Goal: Task Accomplishment & Management: Complete application form

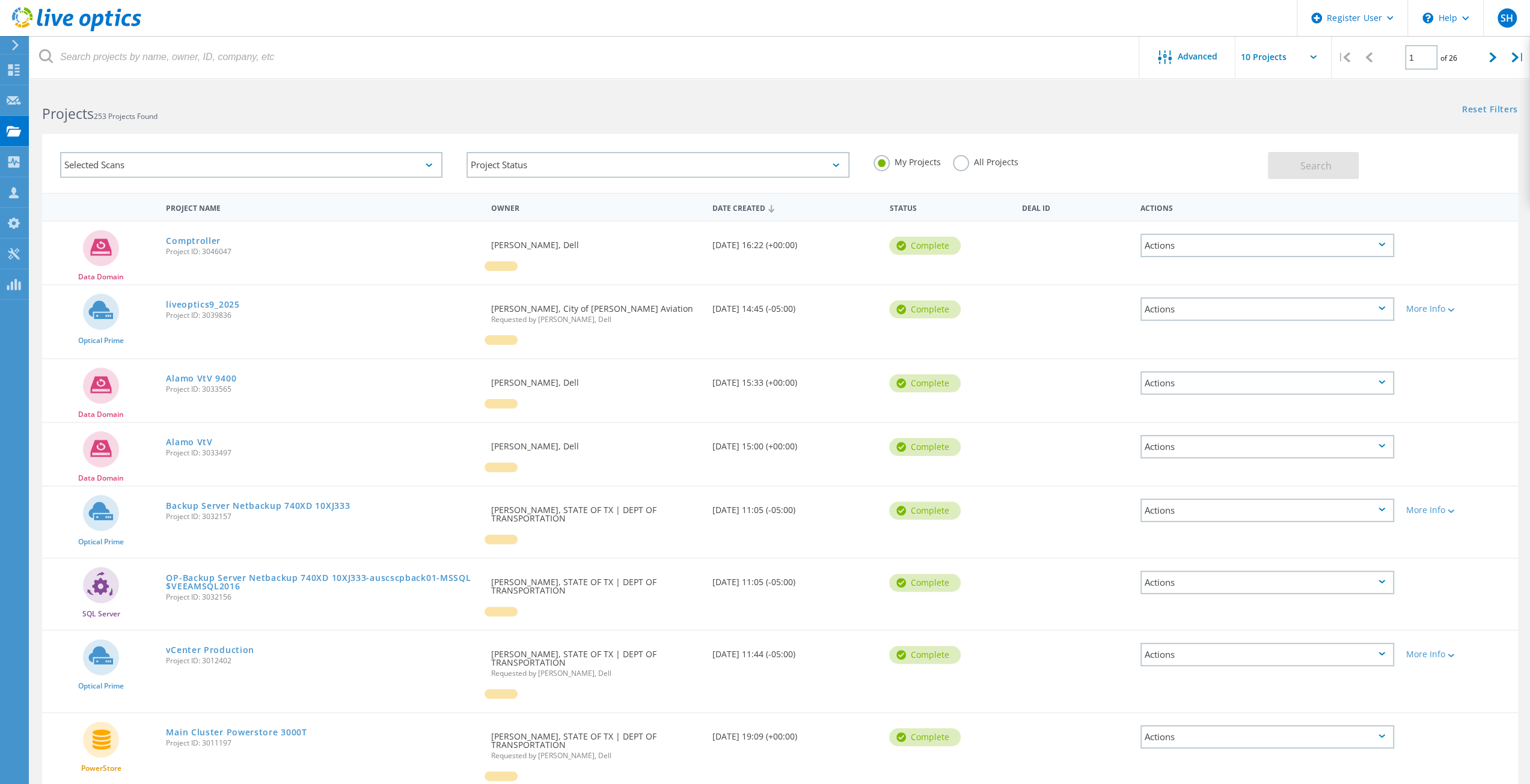
click at [18, 45] on use at bounding box center [16, 45] width 7 height 11
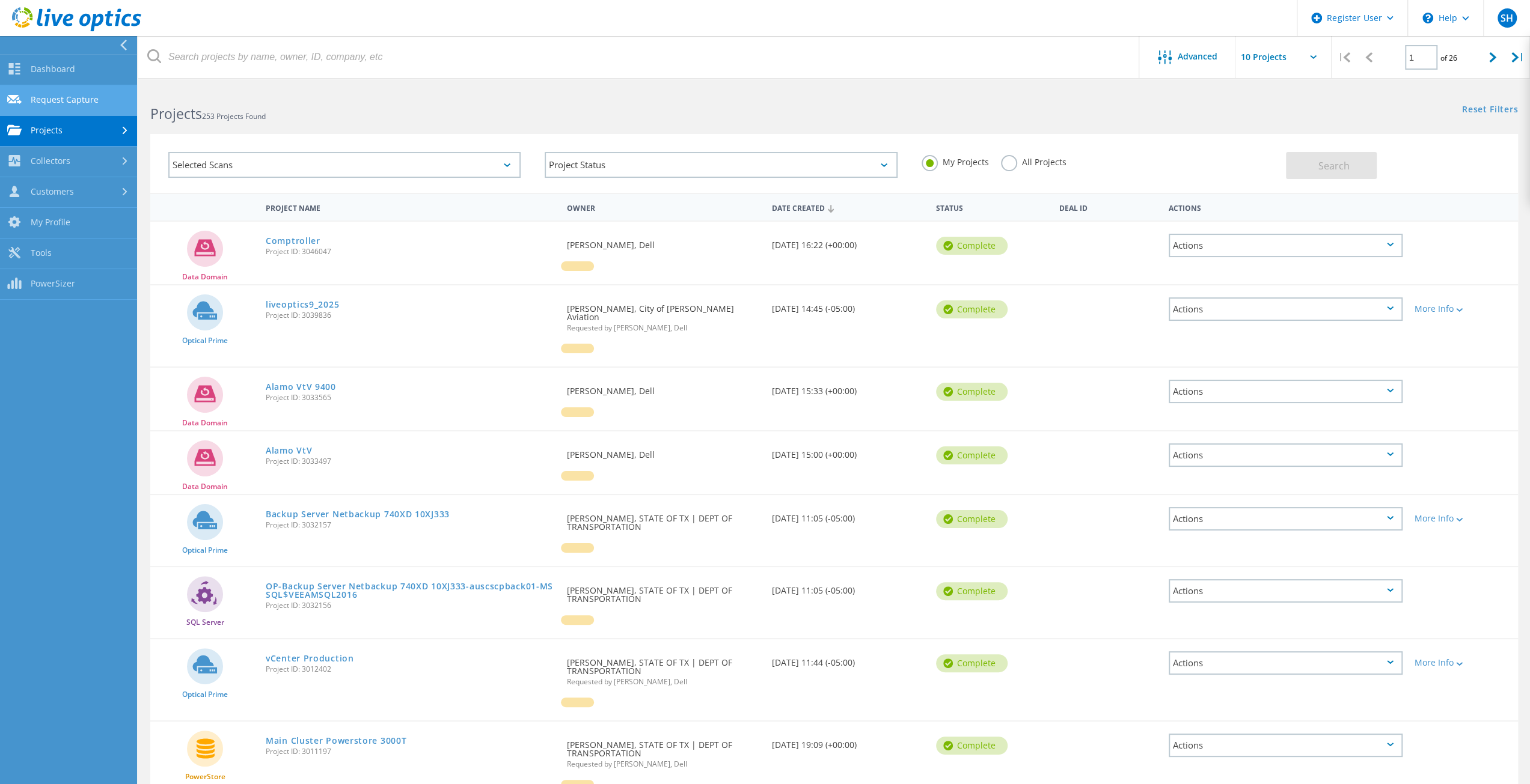
click at [65, 95] on link "Request Capture" at bounding box center [69, 100] width 137 height 31
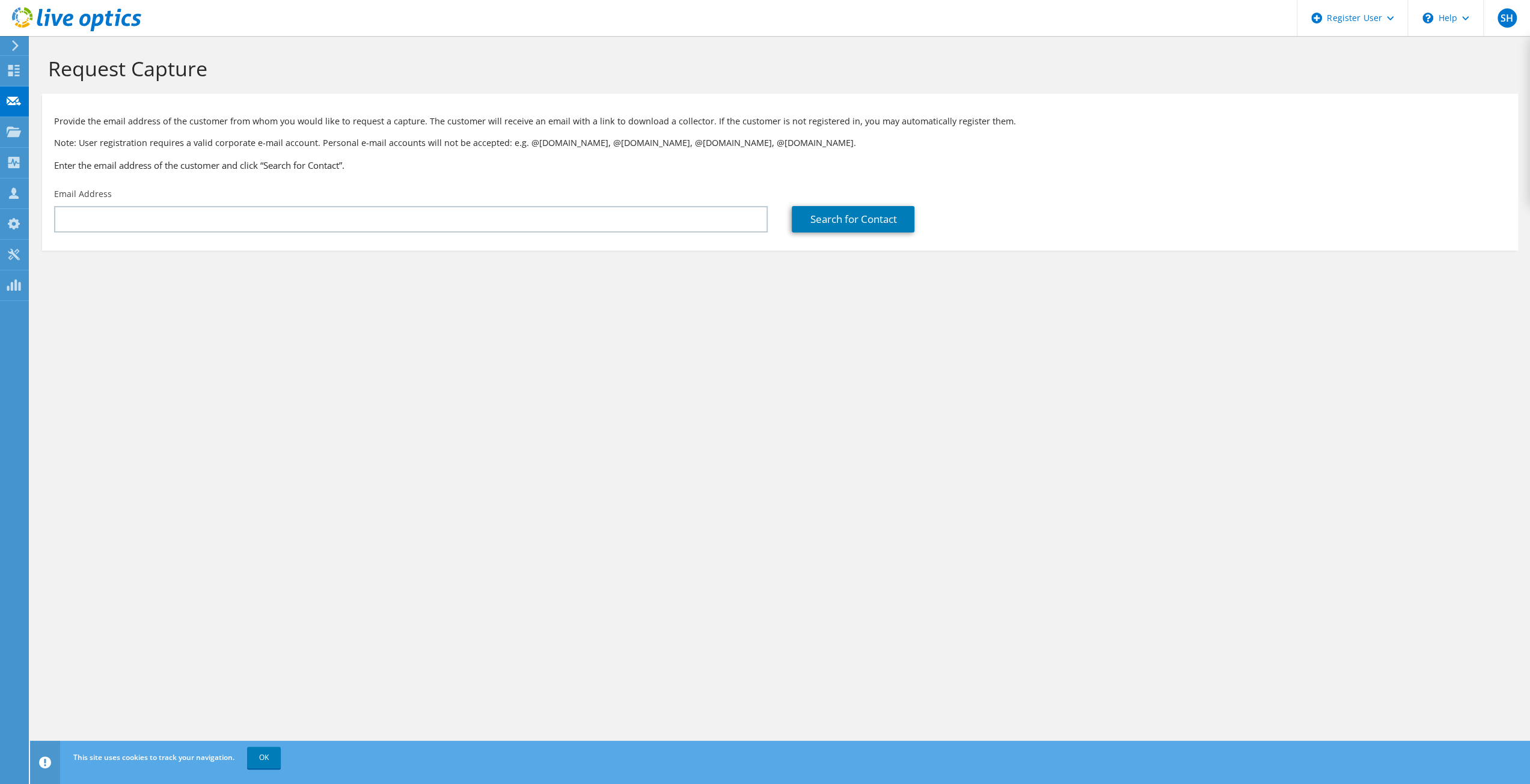
click at [19, 49] on icon at bounding box center [15, 46] width 9 height 11
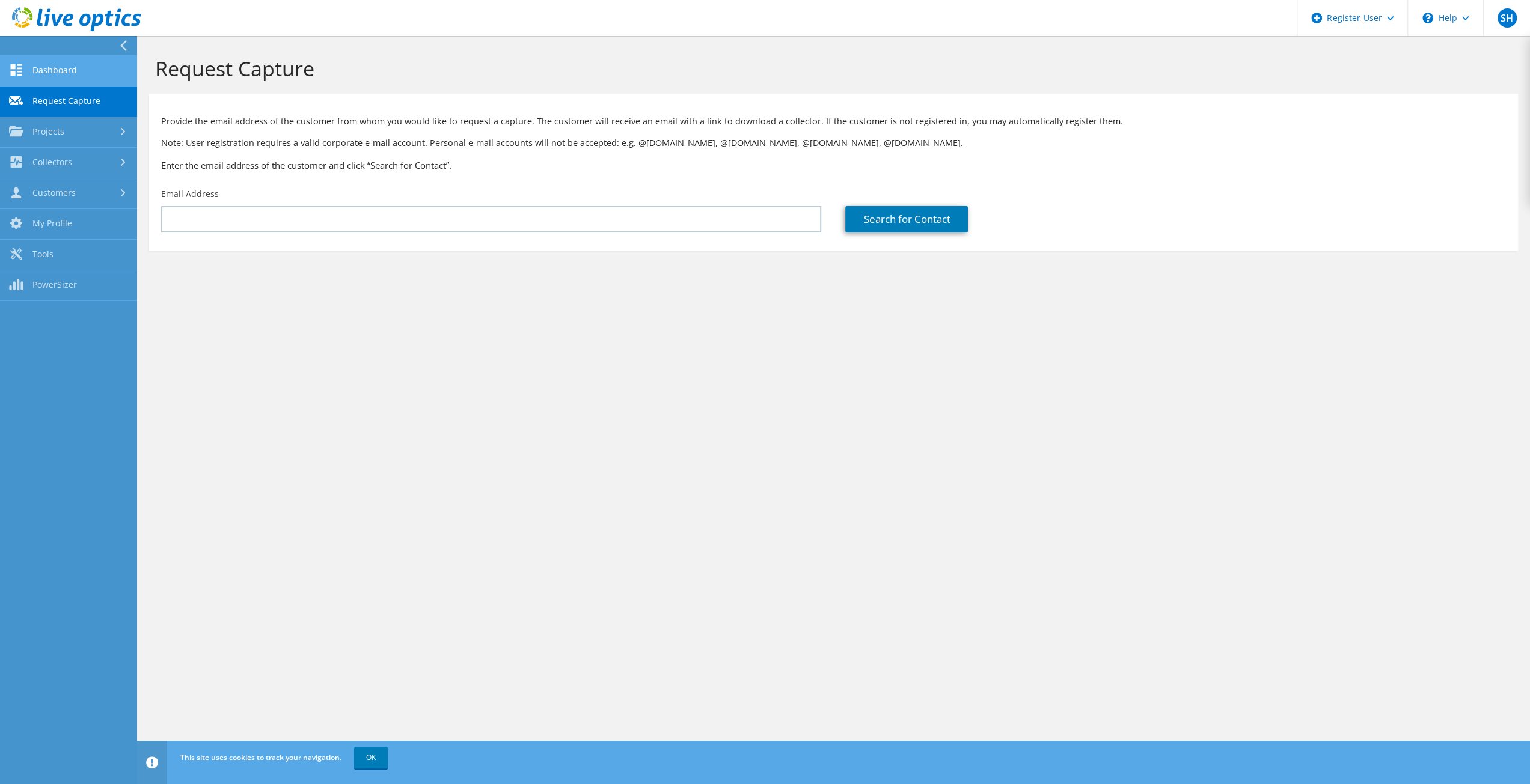
click at [71, 69] on link "Dashboard" at bounding box center [69, 71] width 137 height 31
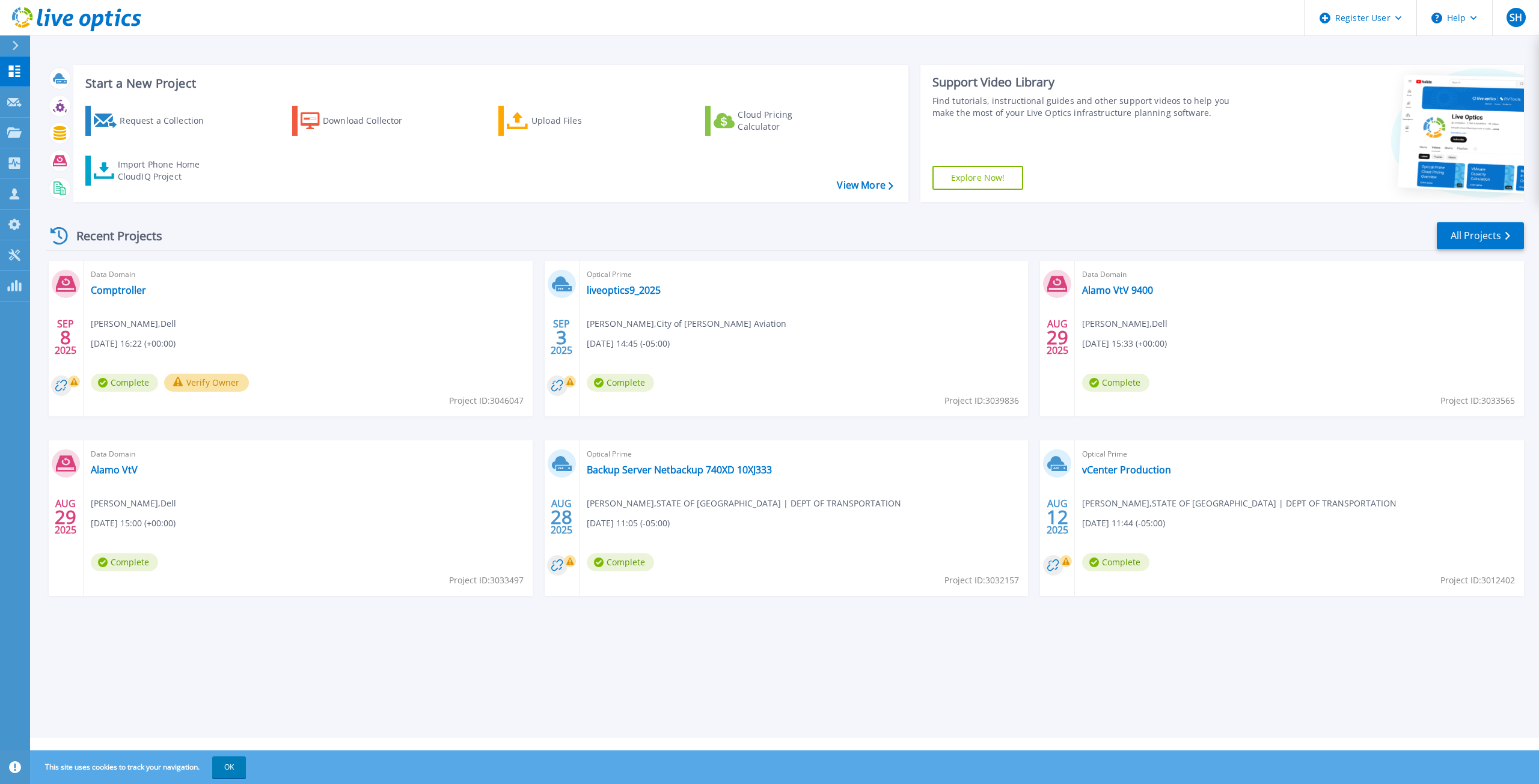
click at [16, 46] on icon at bounding box center [16, 46] width 7 height 10
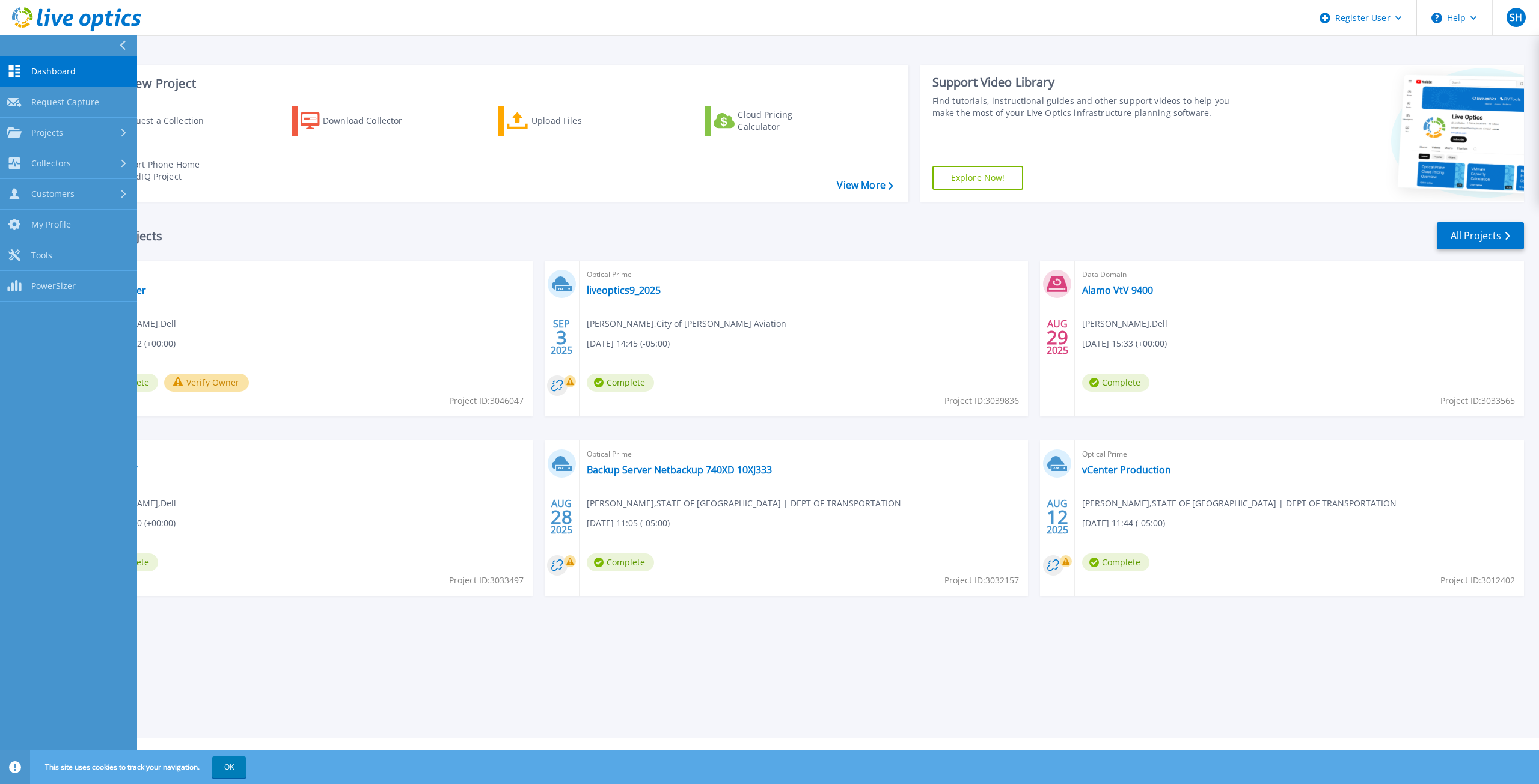
click at [488, 176] on div "Request a Collection Download Collector Upload Files Cloud Pricing Calculator I…" at bounding box center [489, 146] width 827 height 100
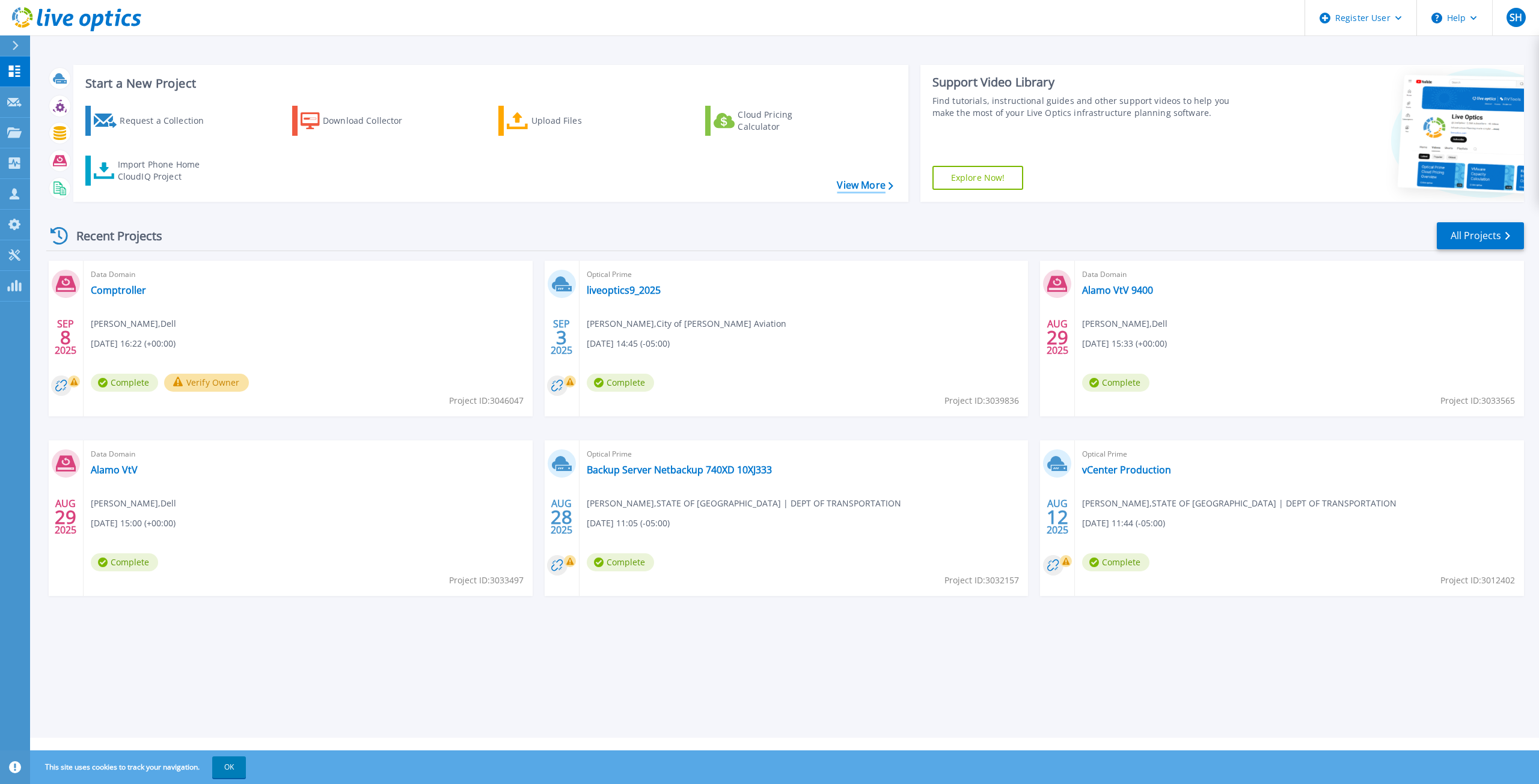
click at [854, 187] on link "View More" at bounding box center [865, 185] width 56 height 12
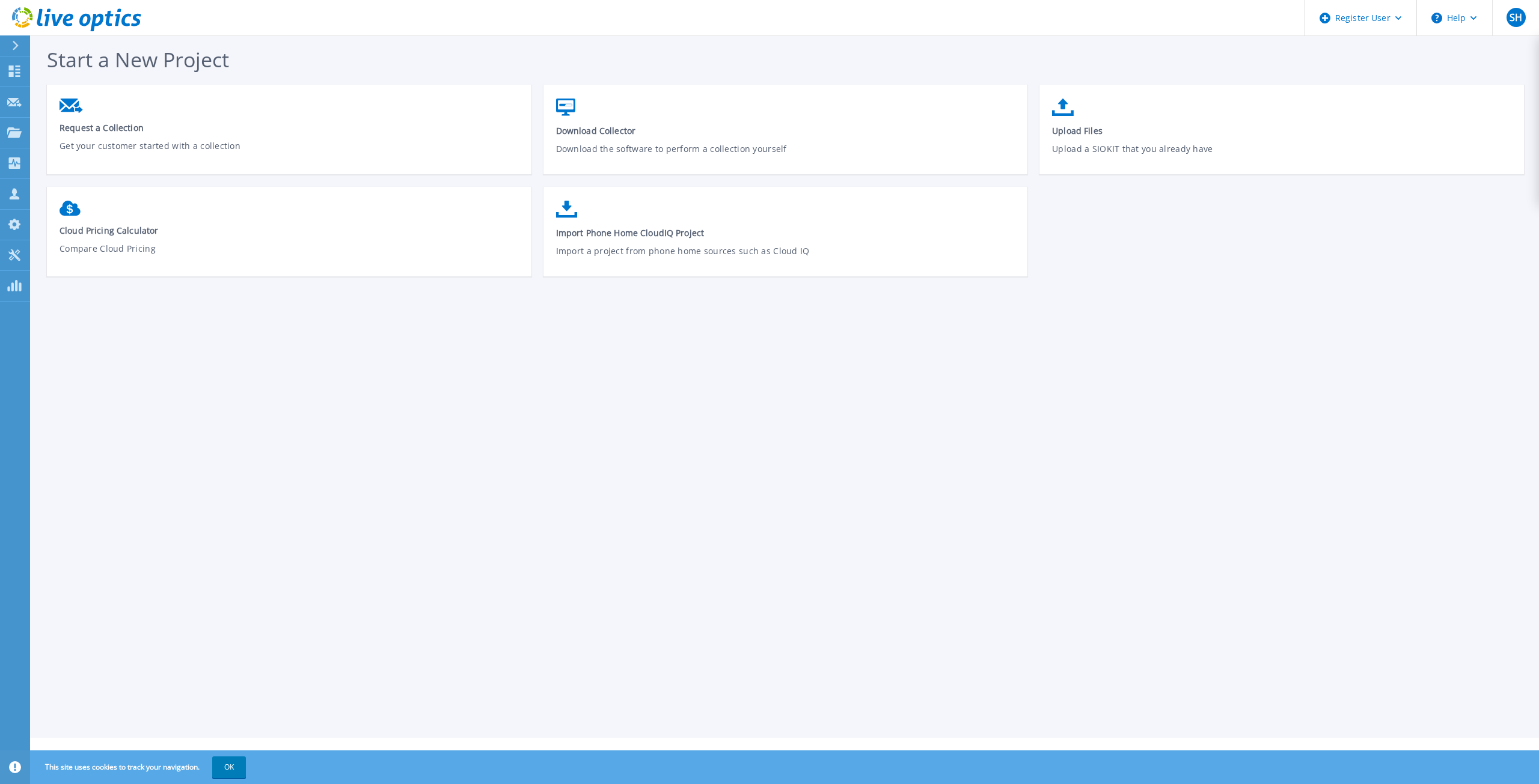
click at [14, 41] on icon at bounding box center [16, 46] width 7 height 10
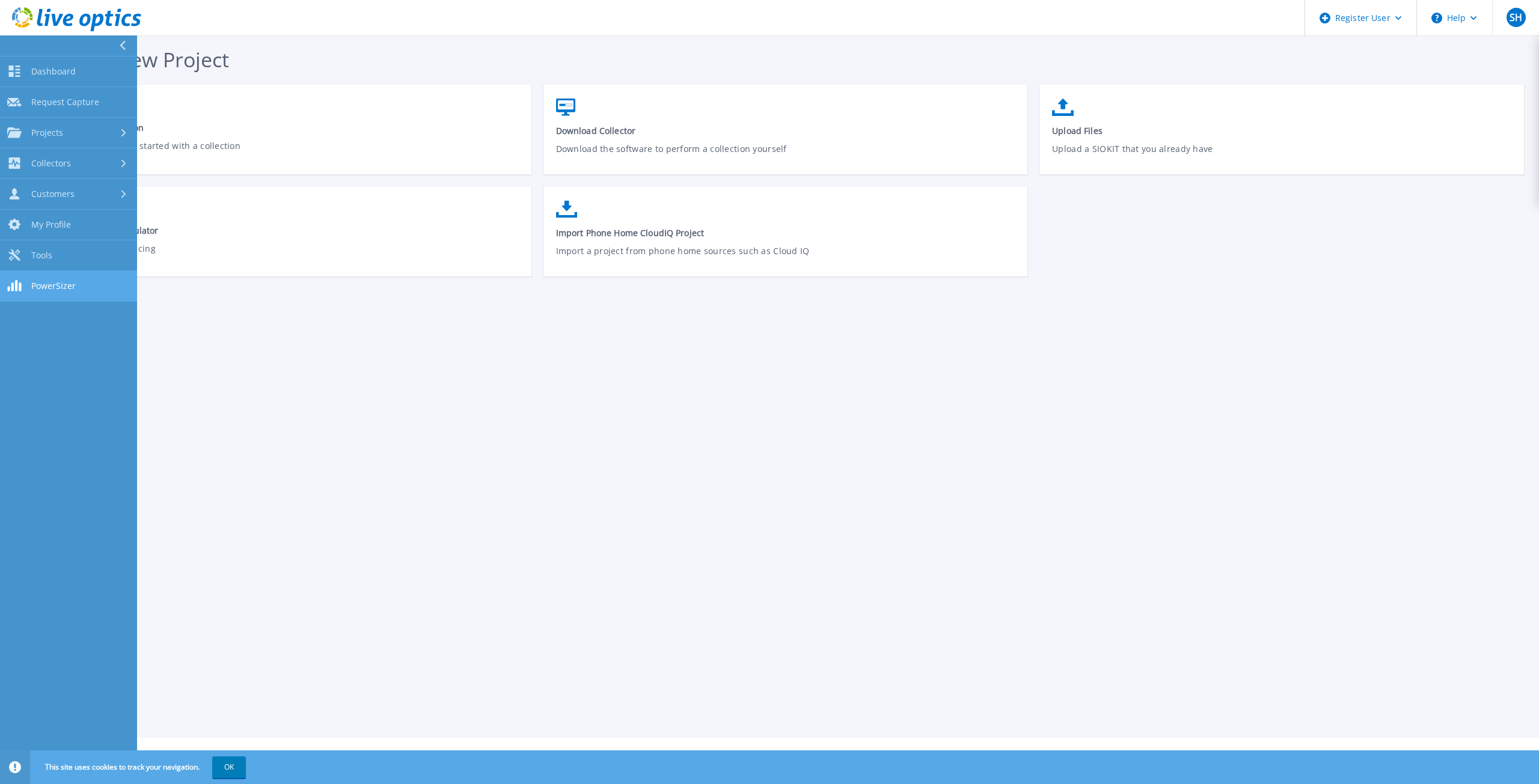
click at [85, 282] on link "PowerSizer PowerSizer" at bounding box center [69, 286] width 137 height 31
click at [112, 164] on div "Collectors" at bounding box center [69, 163] width 123 height 12
click at [71, 128] on div "Projects" at bounding box center [69, 133] width 123 height 11
click at [78, 103] on span "Request Capture" at bounding box center [65, 102] width 68 height 11
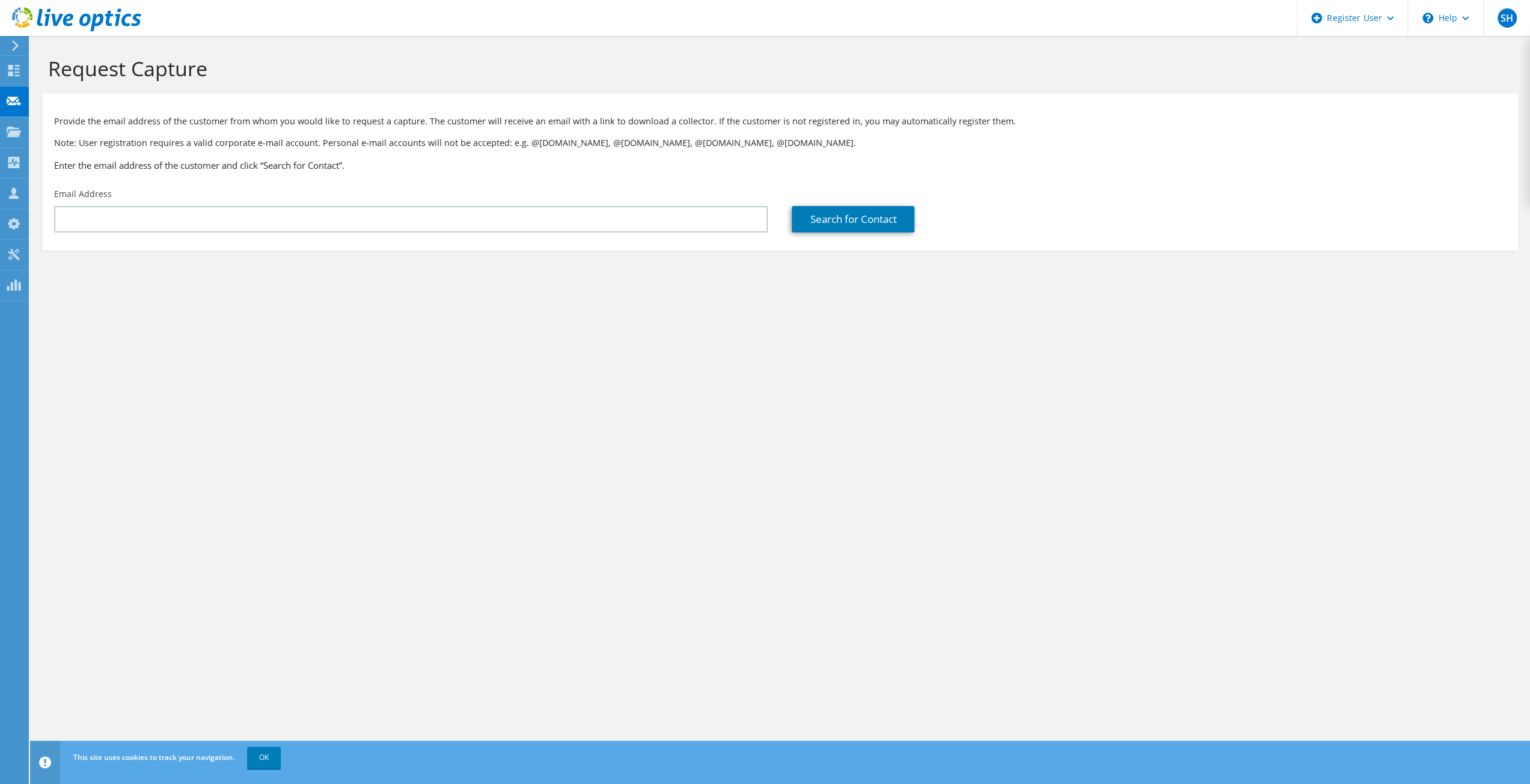
click at [12, 48] on icon at bounding box center [15, 46] width 9 height 11
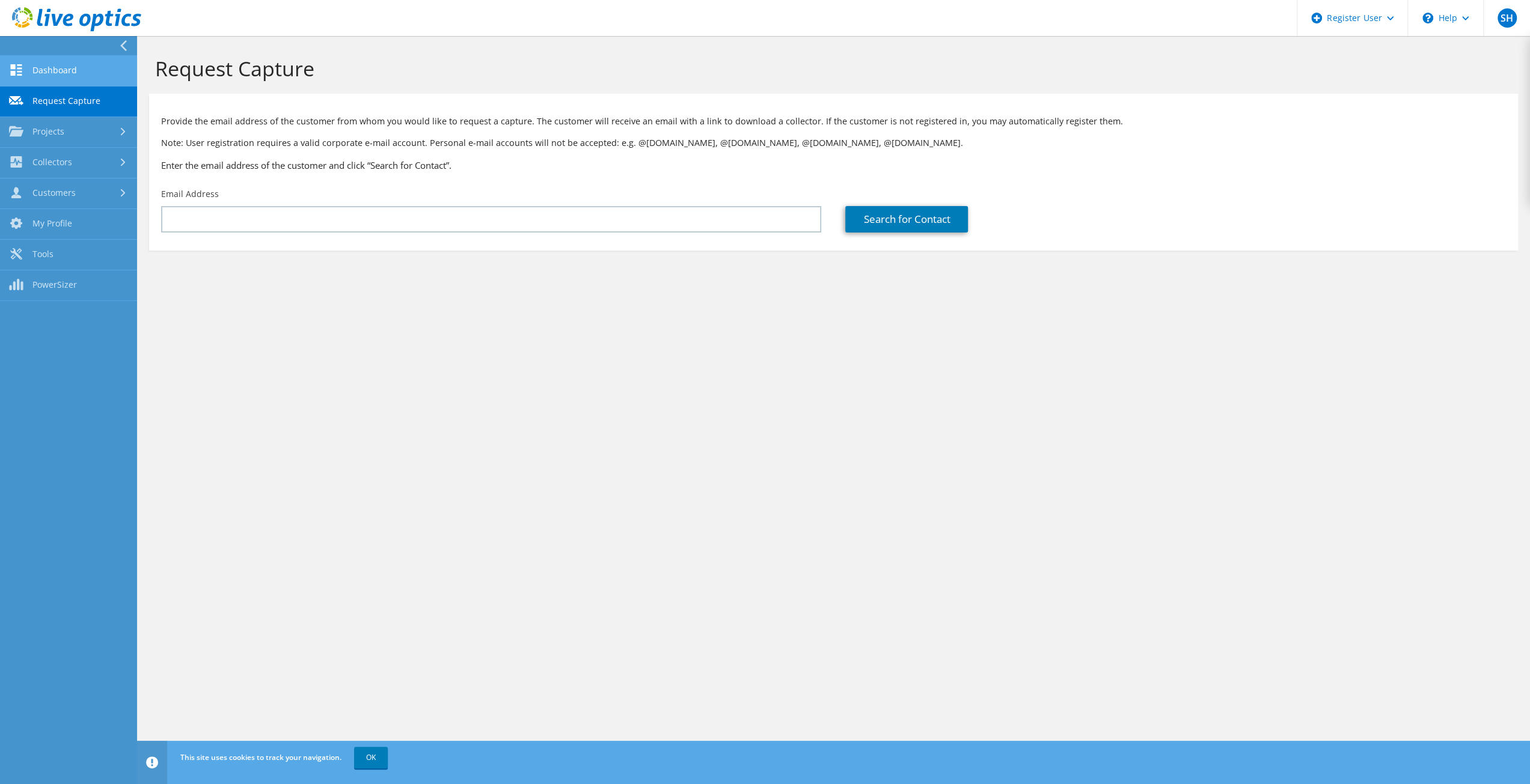
click at [66, 70] on link "Dashboard" at bounding box center [69, 71] width 137 height 31
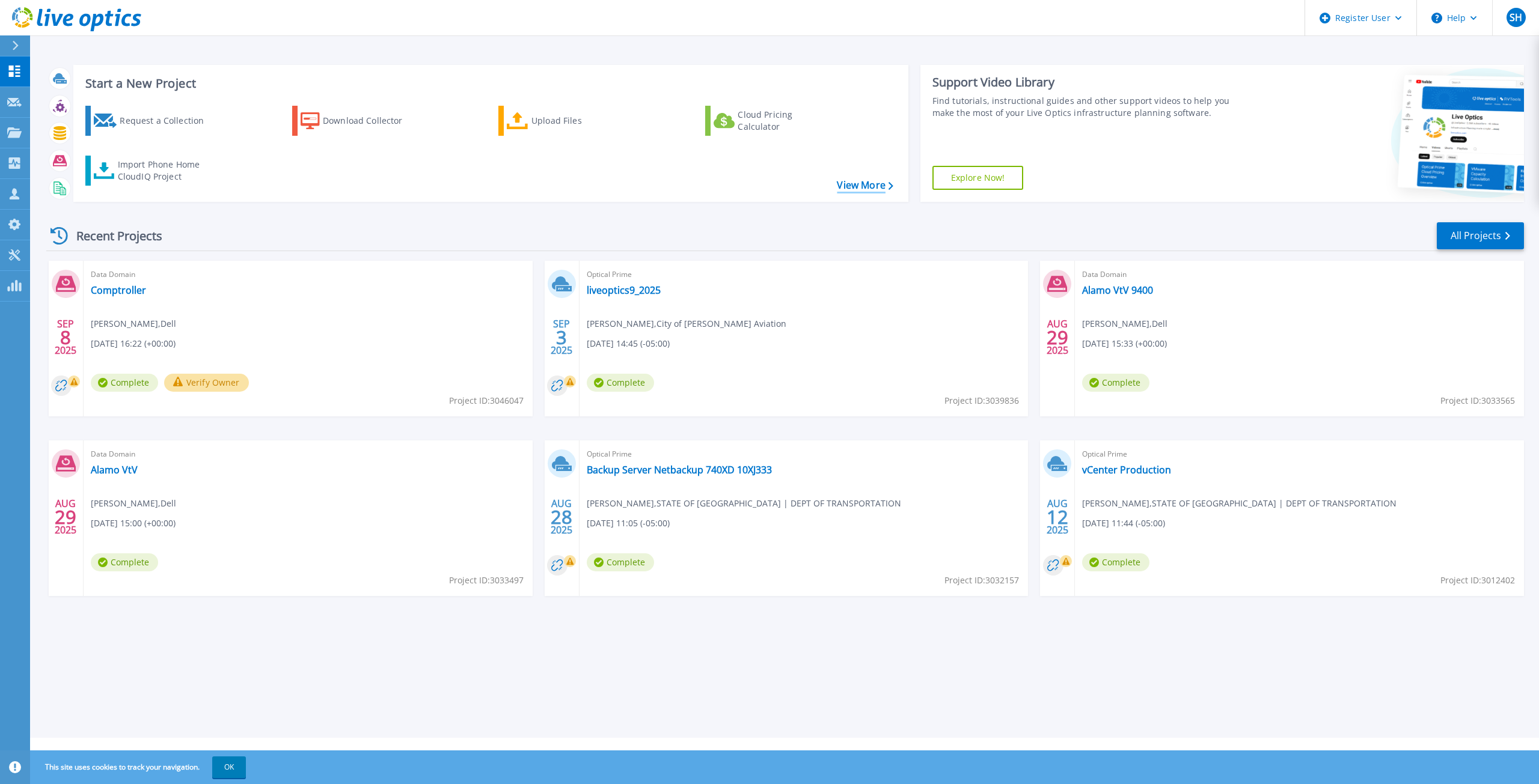
click at [876, 182] on link "View More" at bounding box center [865, 185] width 56 height 12
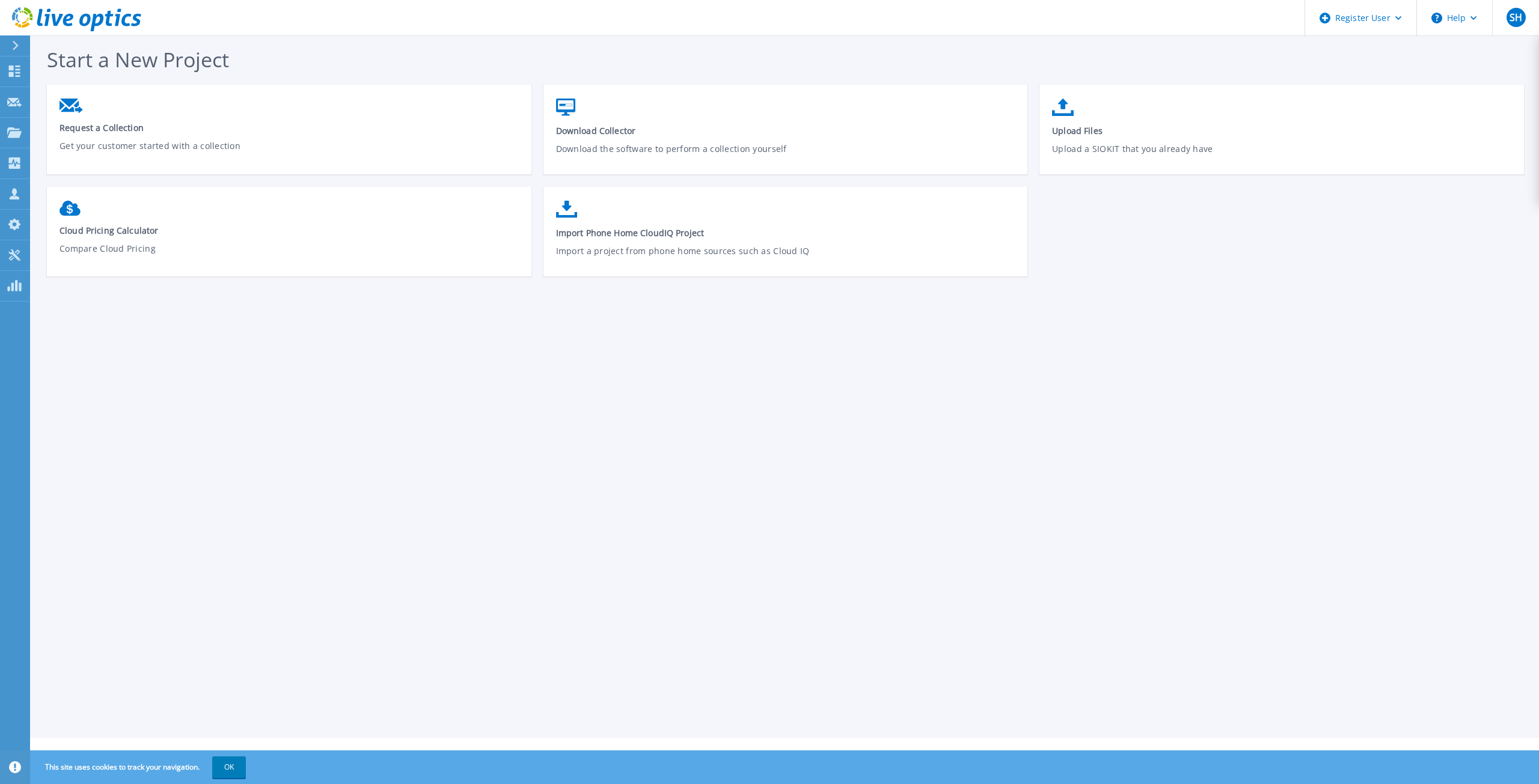
click at [24, 47] on div at bounding box center [21, 46] width 19 height 21
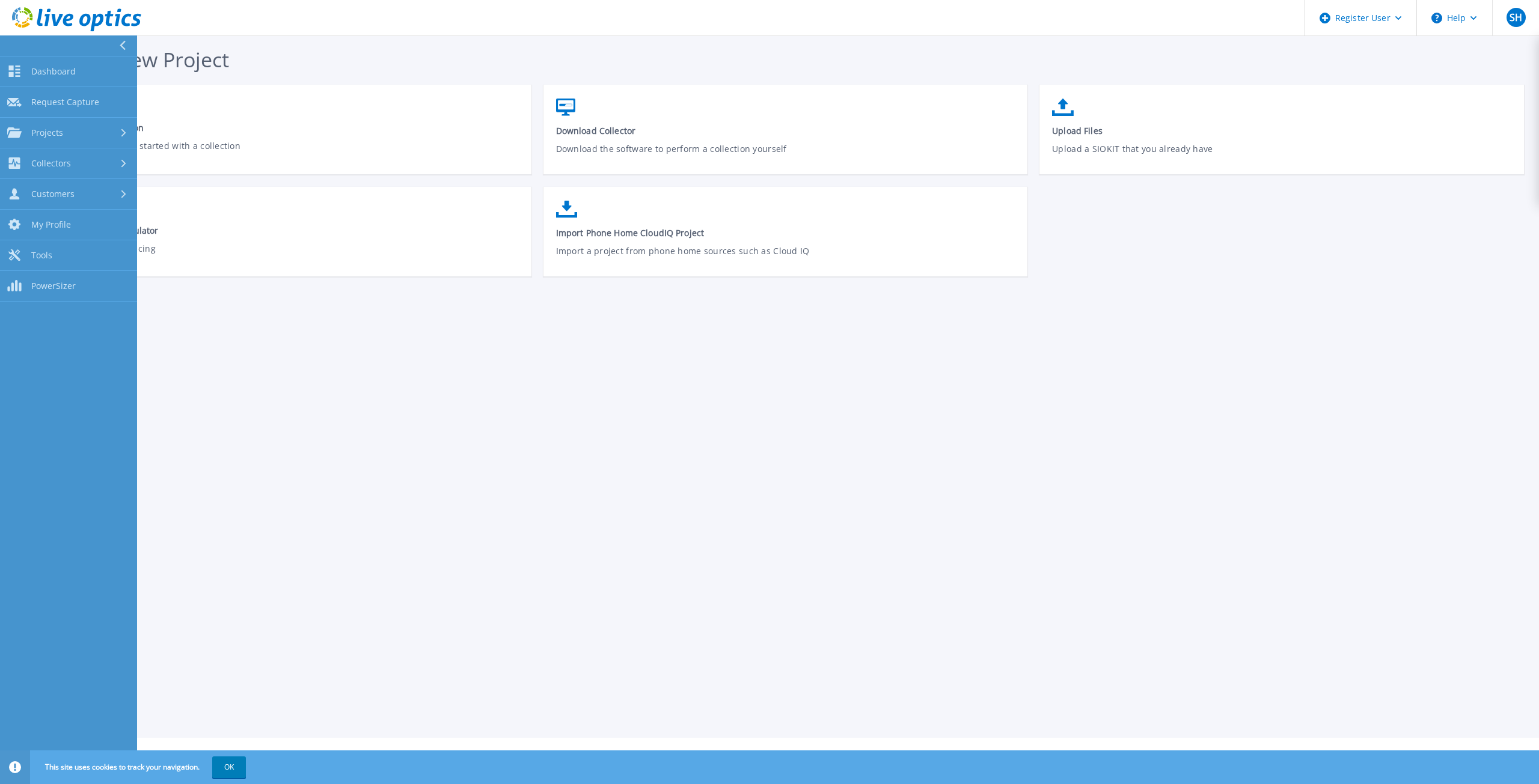
click at [80, 12] on icon at bounding box center [77, 20] width 129 height 25
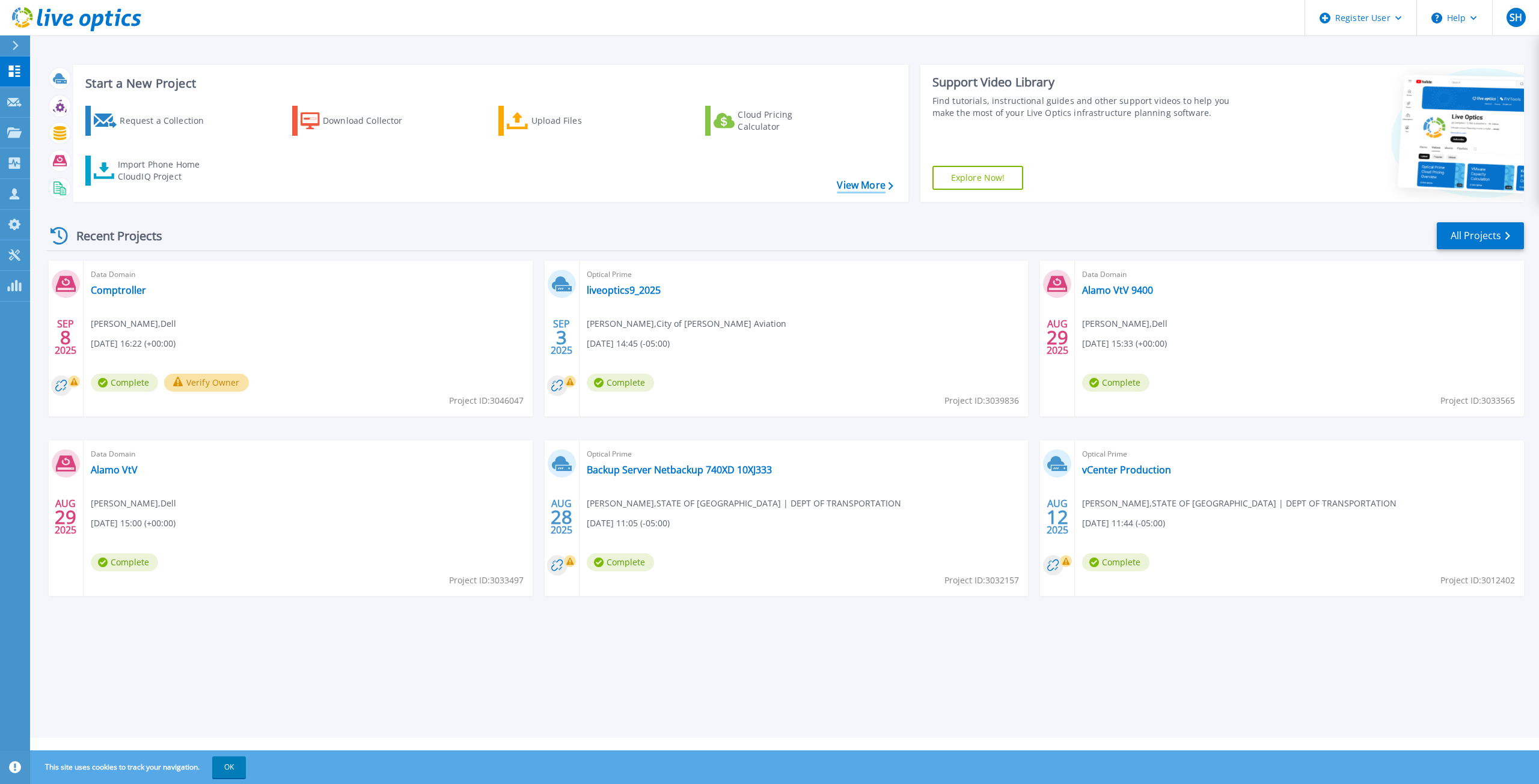
click at [862, 185] on link "View More" at bounding box center [865, 185] width 56 height 12
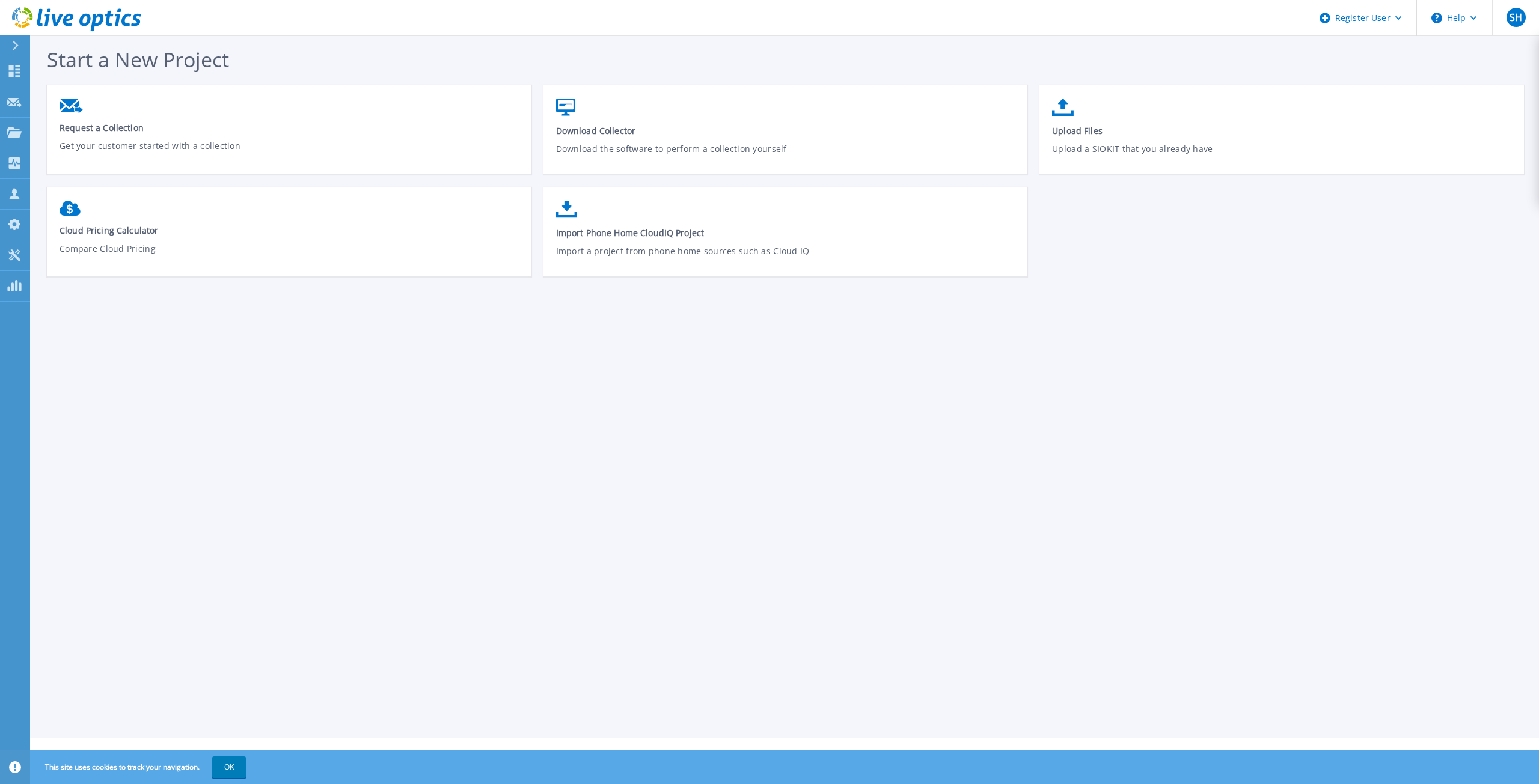
click at [27, 16] on icon at bounding box center [77, 20] width 129 height 25
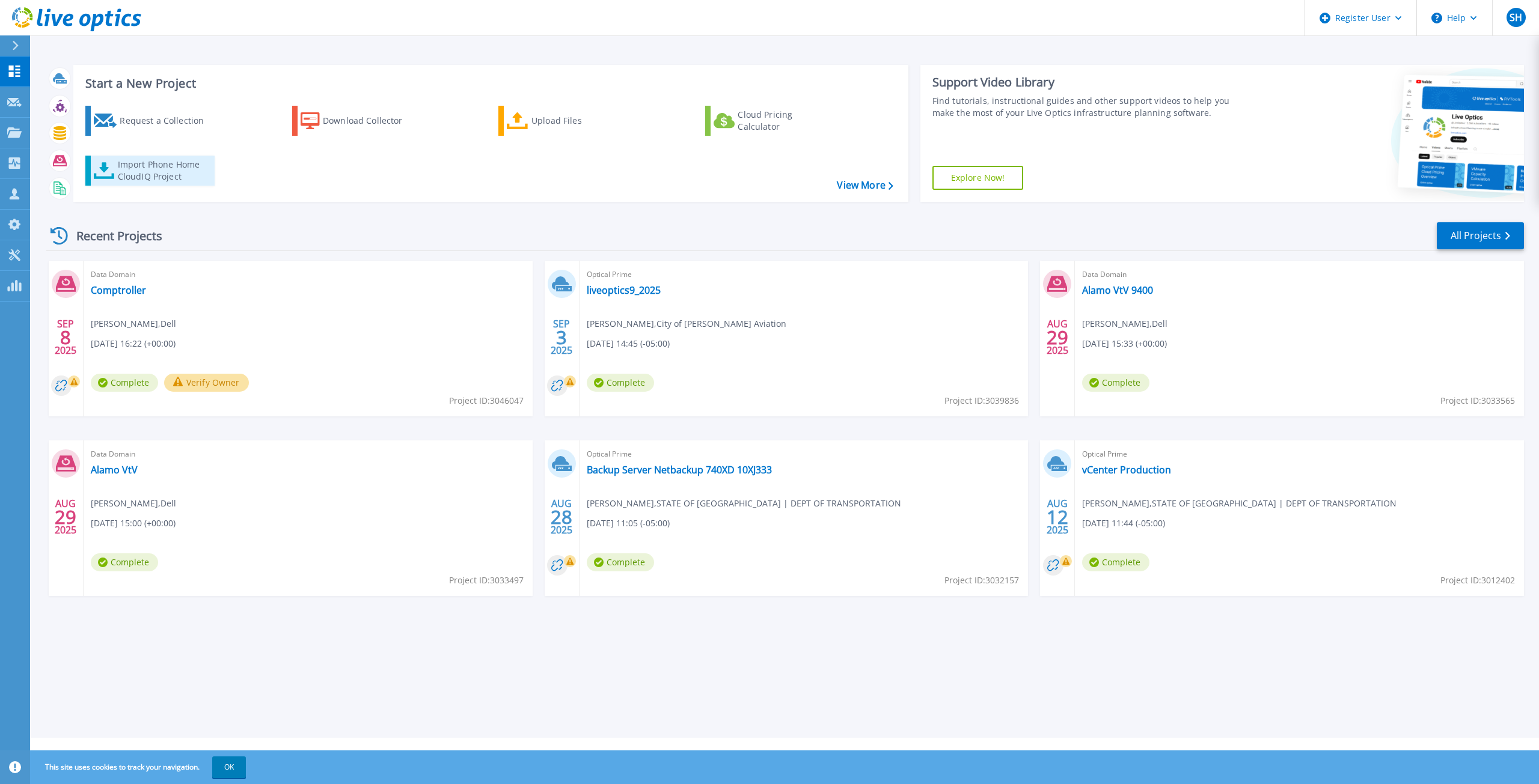
click at [155, 169] on div "Import Phone Home CloudIQ Project" at bounding box center [165, 170] width 94 height 24
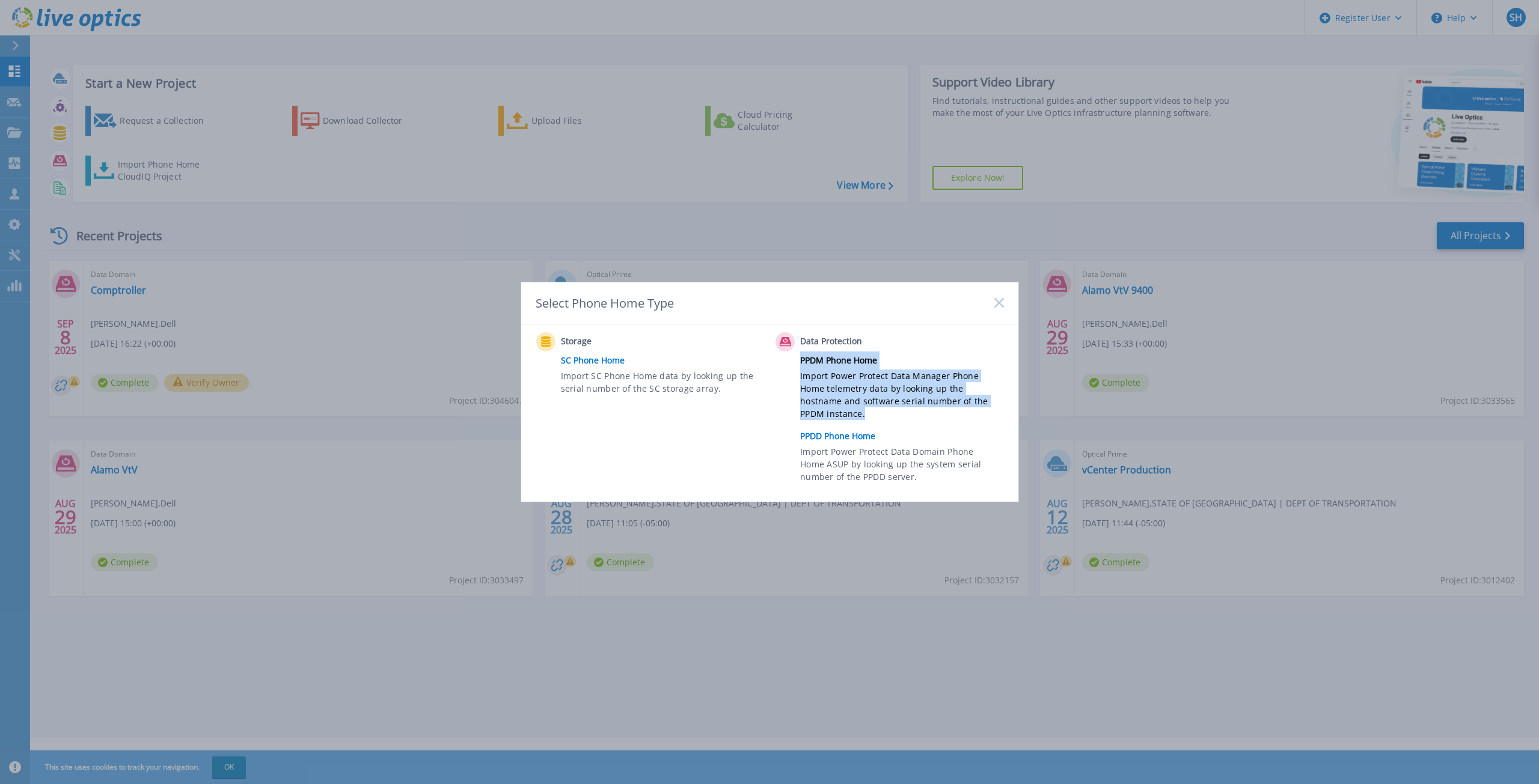
drag, startPoint x: 874, startPoint y: 413, endPoint x: 799, endPoint y: 361, distance: 91.3
click at [799, 361] on div "Data Protection PPDM Phone Home Import Power Protect Data Manager Phone Home te…" at bounding box center [892, 411] width 234 height 157
copy div "PPDM Phone Home Import Power Protect Data Manager Phone Home telemetry data by …"
click at [844, 360] on link "PPDM Phone Home" at bounding box center [904, 360] width 209 height 18
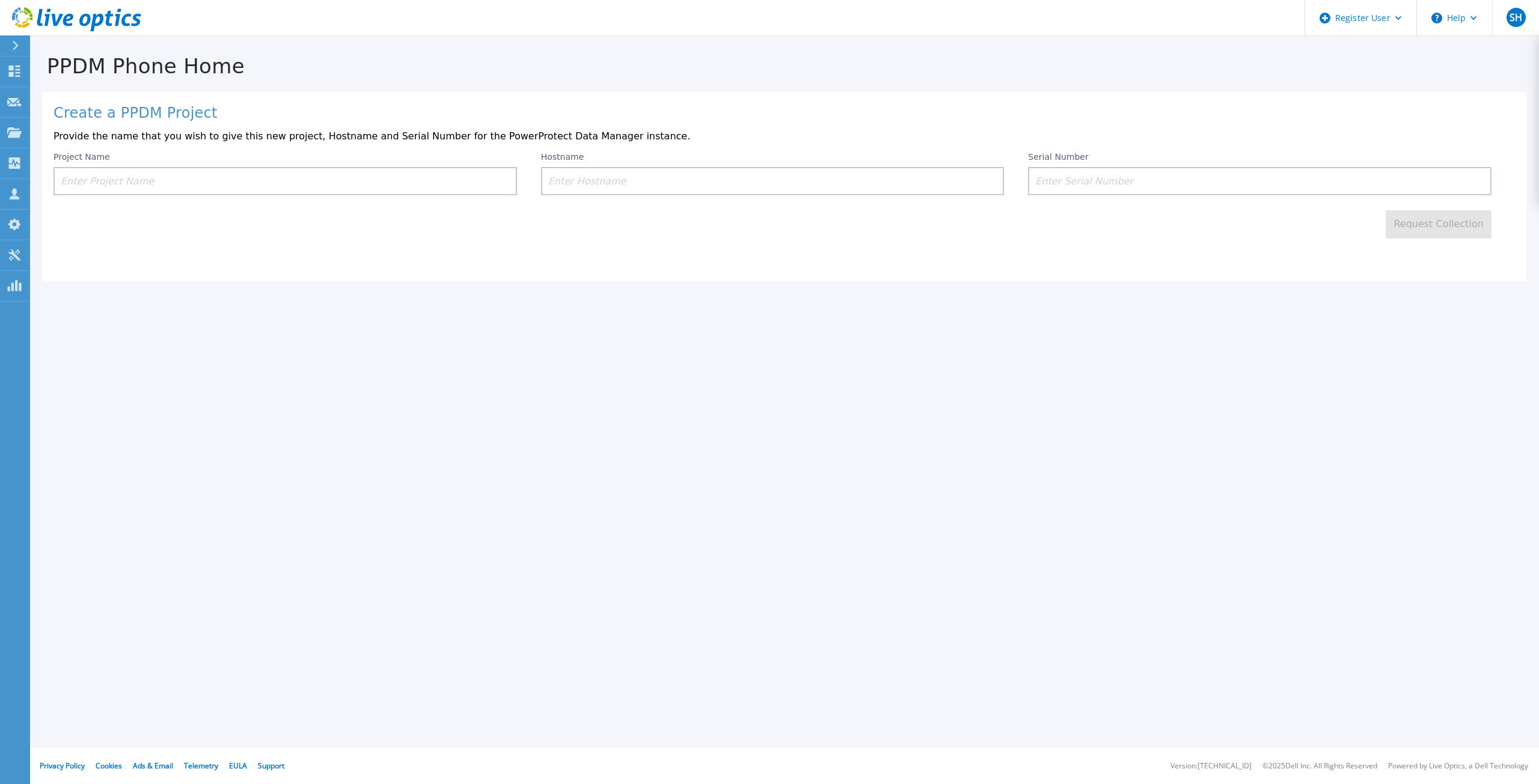
click at [170, 183] on input at bounding box center [285, 181] width 464 height 28
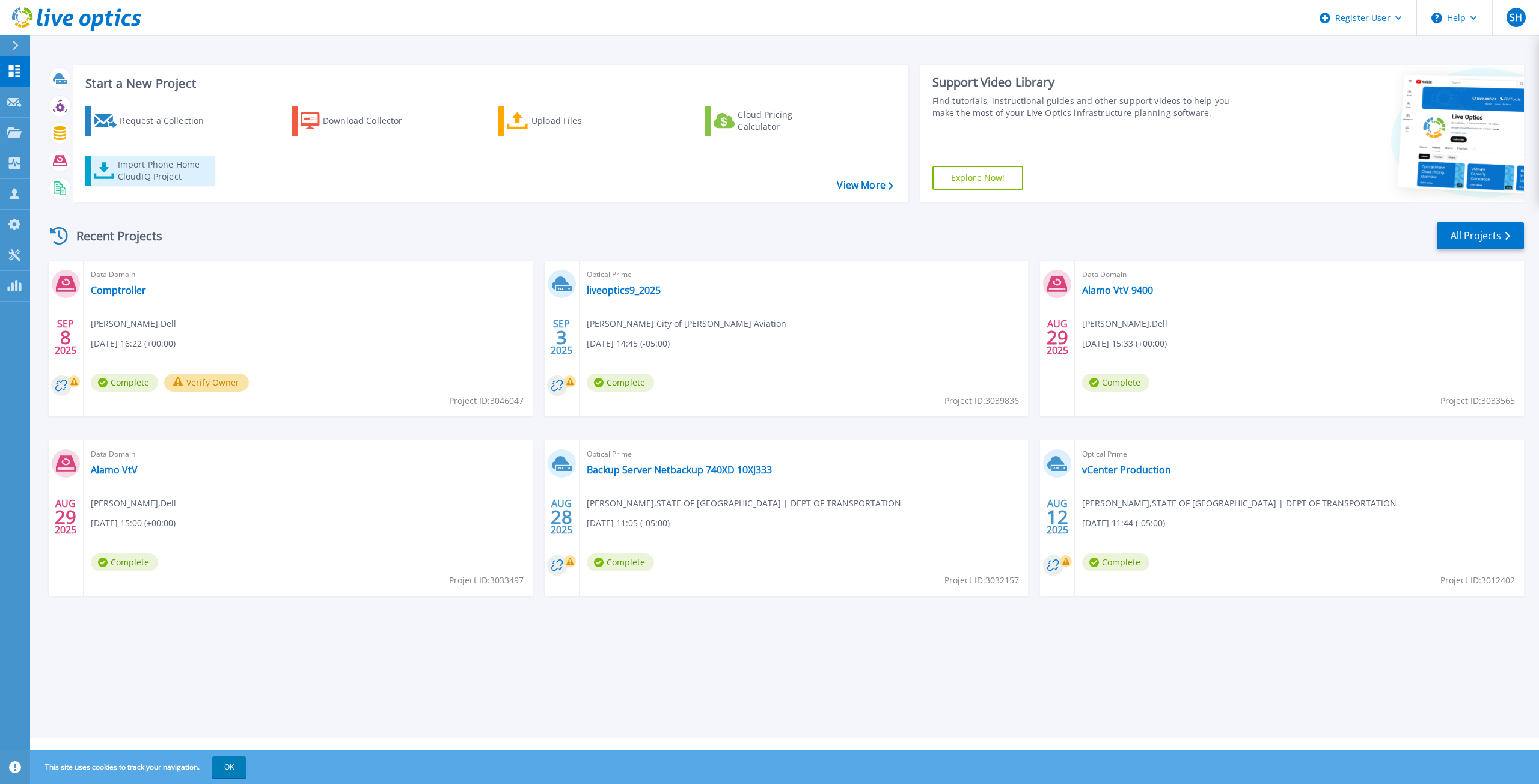
click at [130, 172] on div "Import Phone Home CloudIQ Project" at bounding box center [165, 170] width 94 height 24
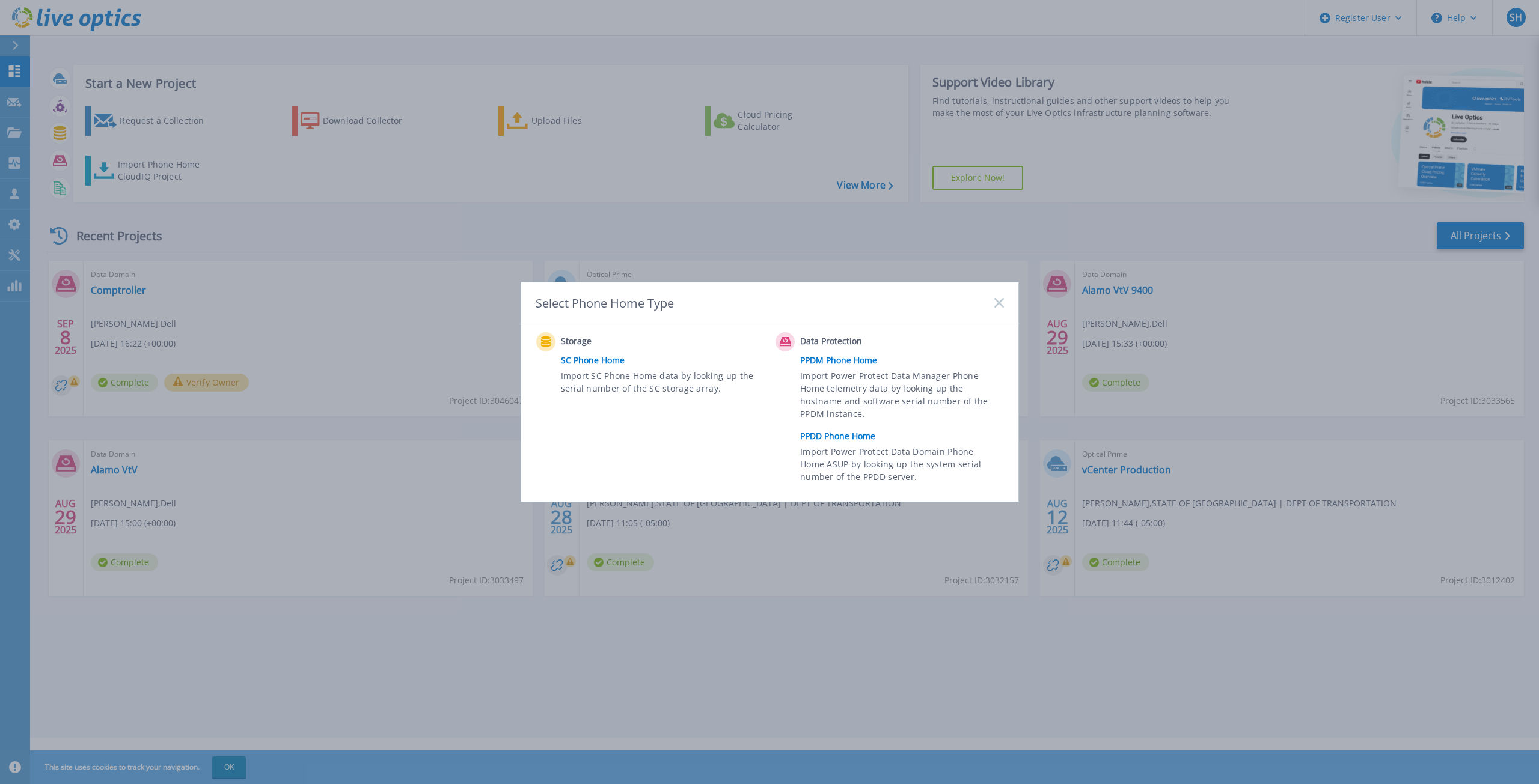
click at [825, 436] on link "PPDD Phone Home" at bounding box center [904, 436] width 209 height 18
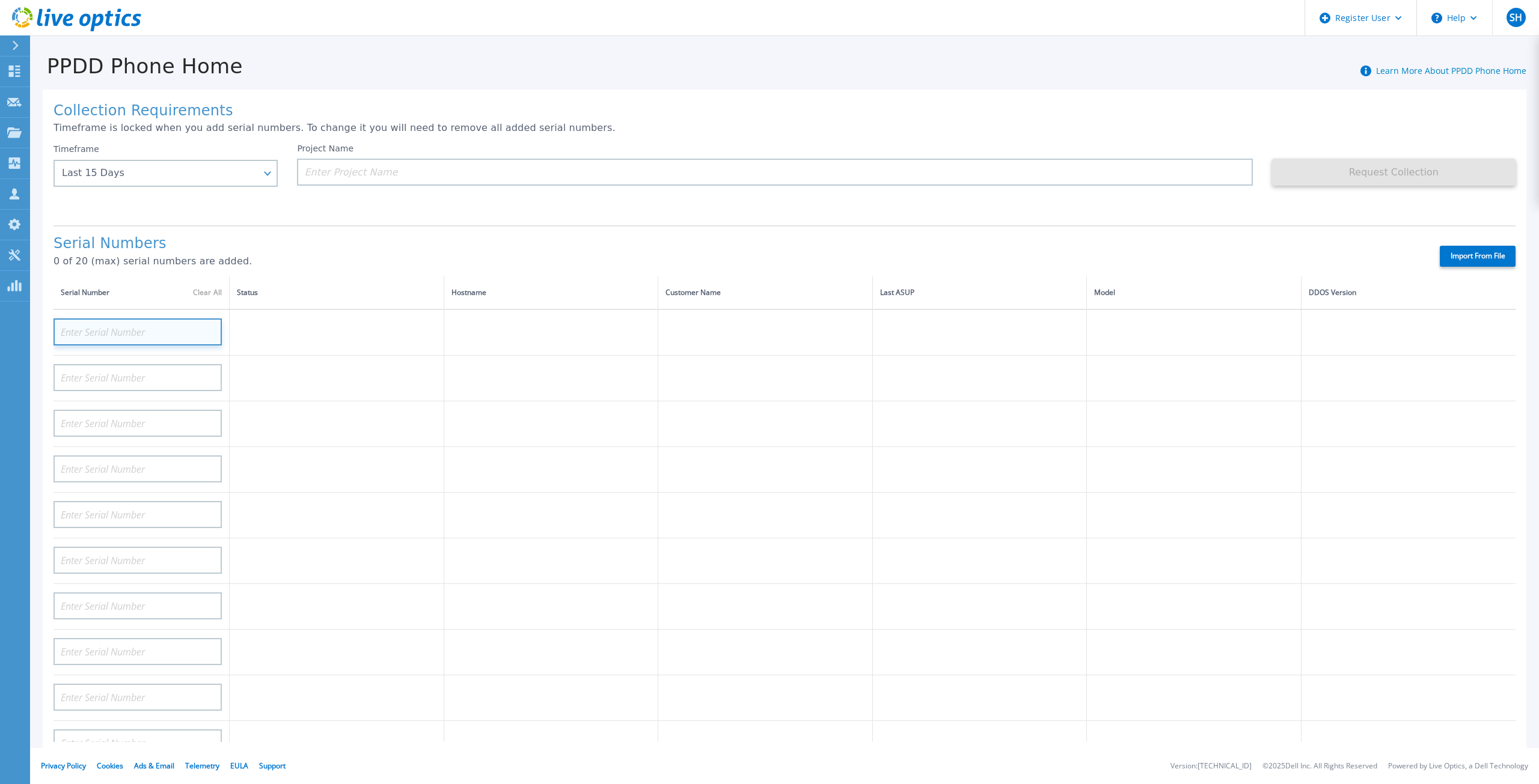
click at [119, 321] on input at bounding box center [137, 332] width 168 height 27
paste input "PPDM Phone Hom"
drag, startPoint x: 94, startPoint y: 323, endPoint x: 36, endPoint y: 325, distance: 58.0
click at [36, 325] on div "Collection Requirements Timeframe is locked when you add serial numbers. To cha…" at bounding box center [784, 424] width 1509 height 691
paste input "APX00244103479"
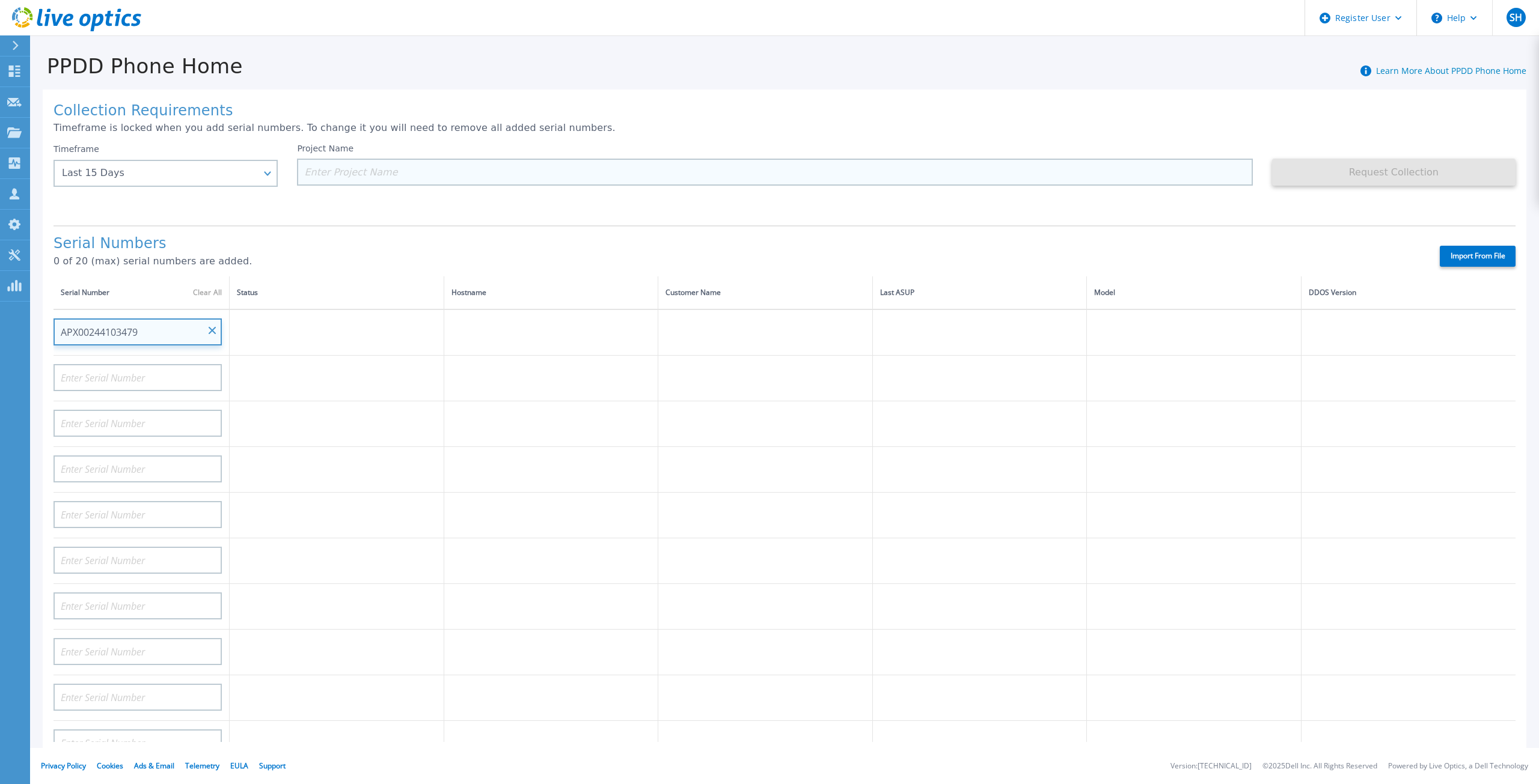
type input "APX00244103479"
click at [468, 161] on input at bounding box center [774, 172] width 955 height 27
click at [470, 174] on input at bounding box center [774, 172] width 955 height 27
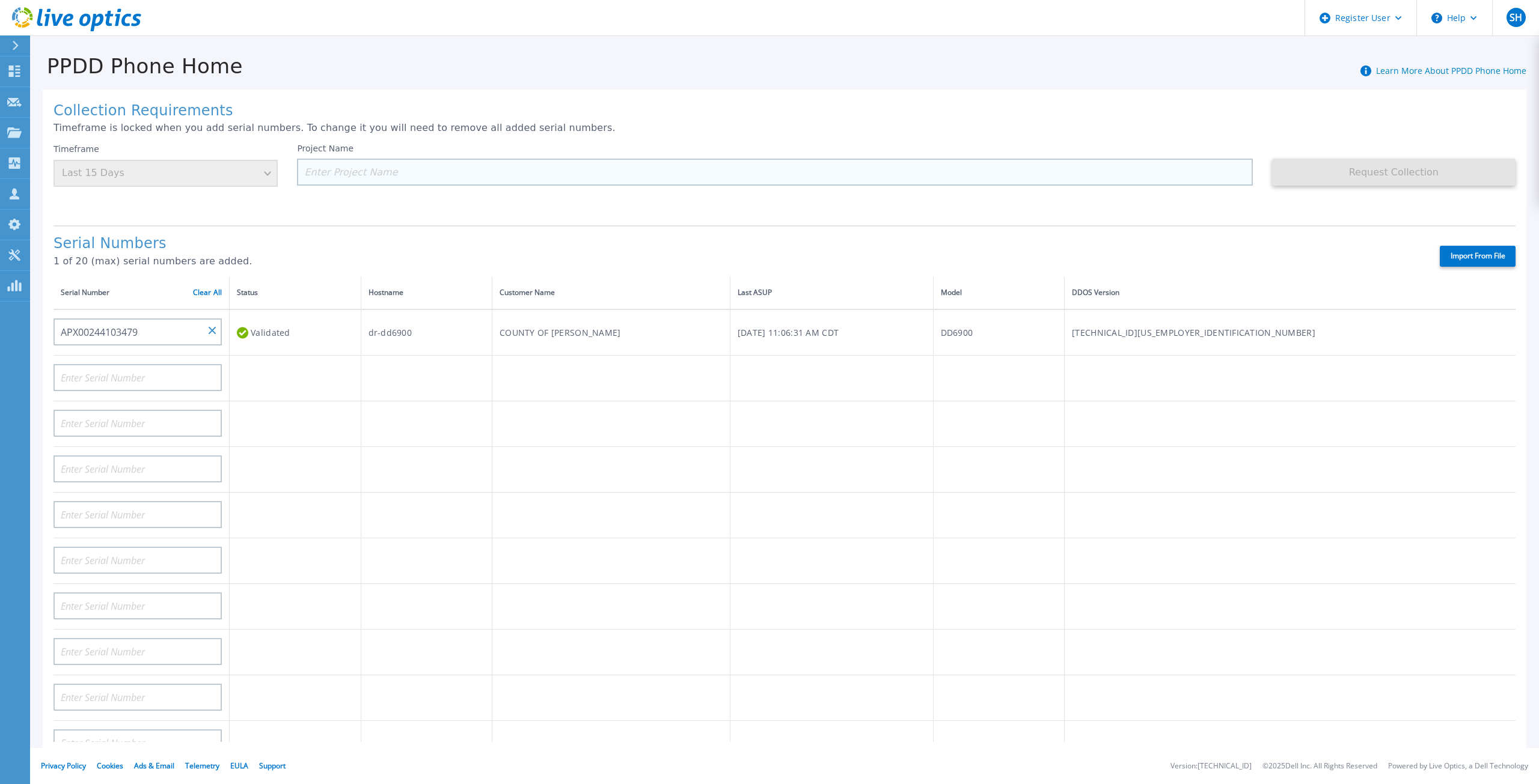
click at [470, 172] on input at bounding box center [774, 172] width 955 height 27
click at [376, 175] on input at bounding box center [774, 172] width 955 height 27
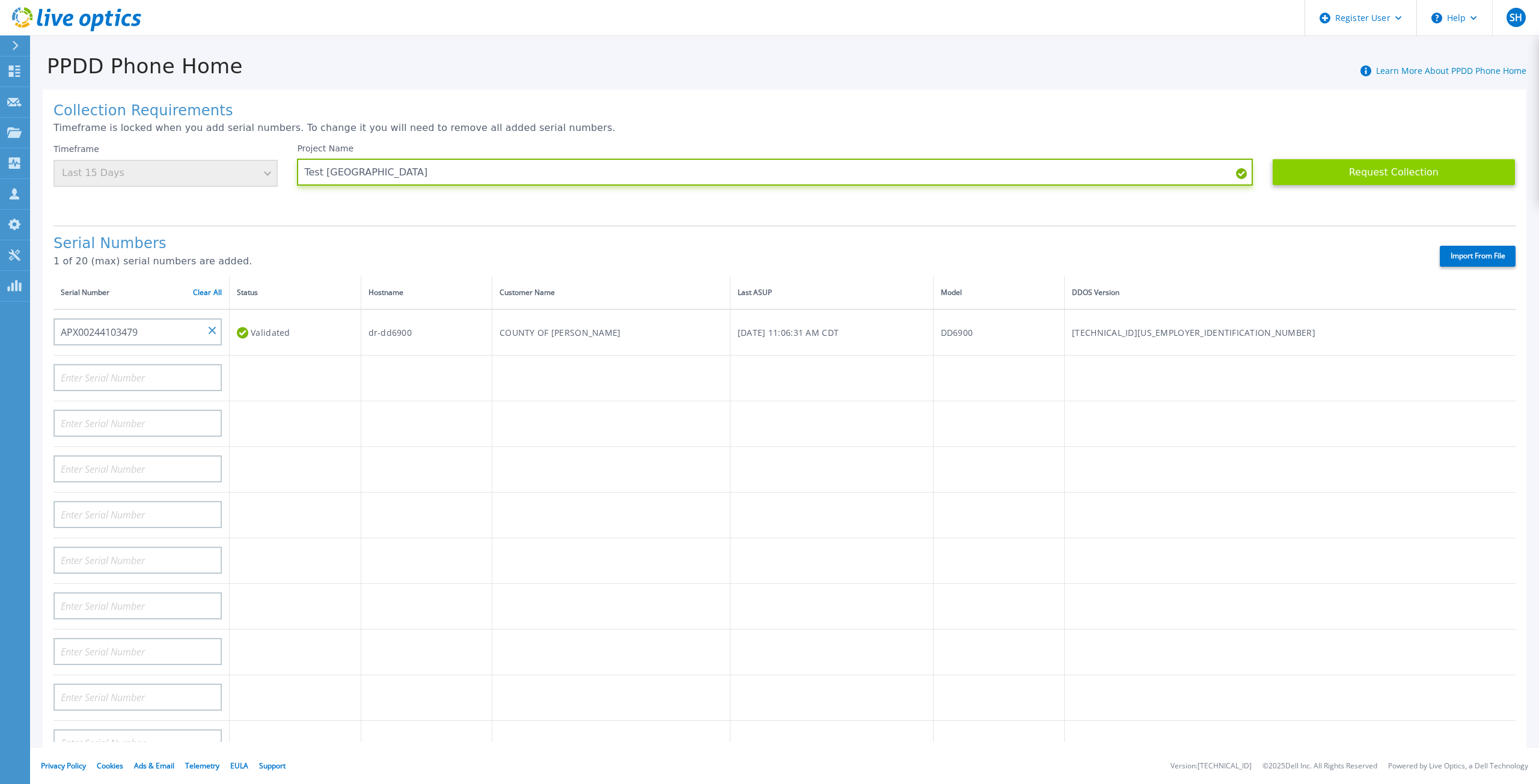
type input "Test Webb County"
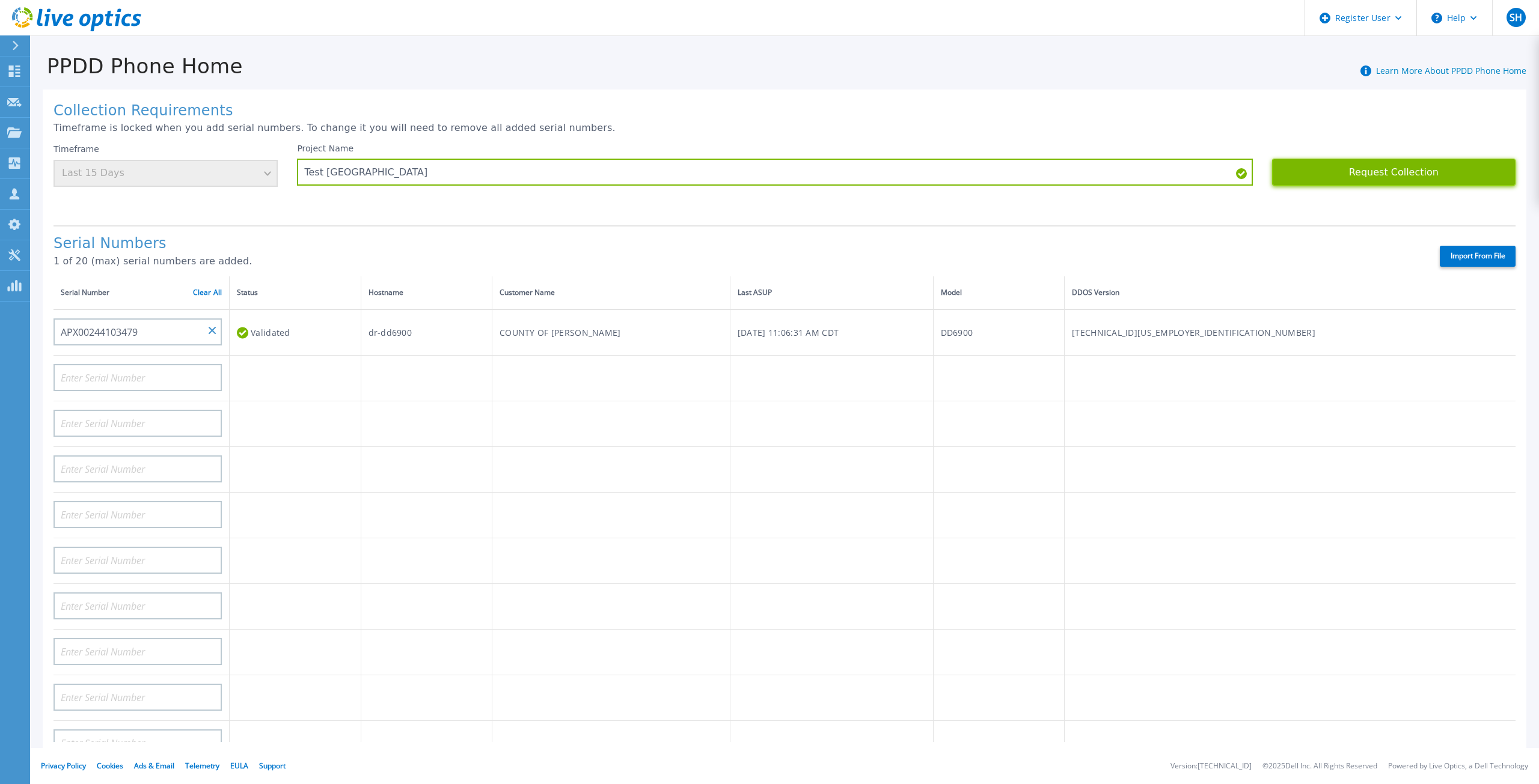
click at [1339, 166] on button "Request Collection" at bounding box center [1393, 172] width 244 height 27
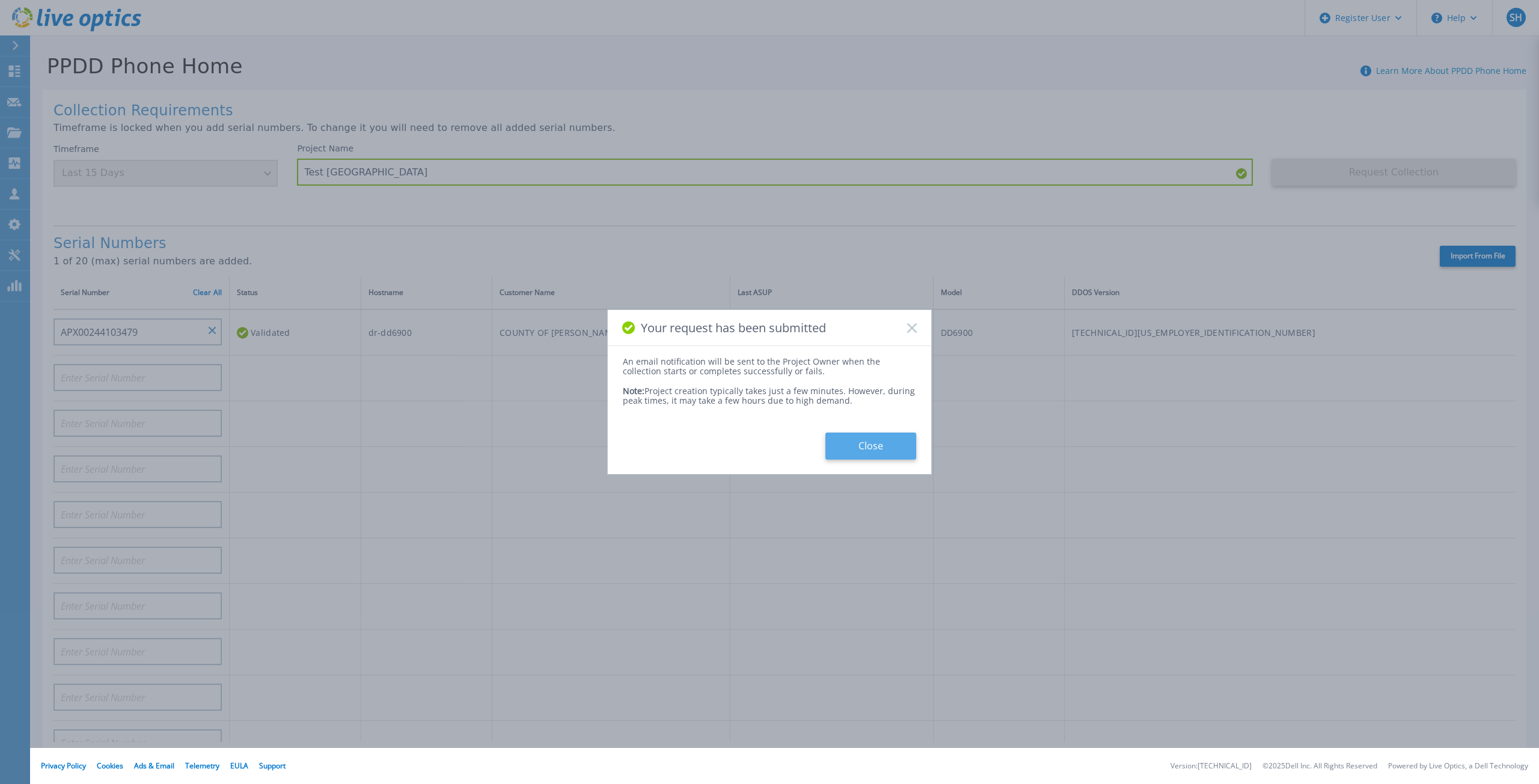
click at [860, 441] on button "Close" at bounding box center [871, 446] width 91 height 27
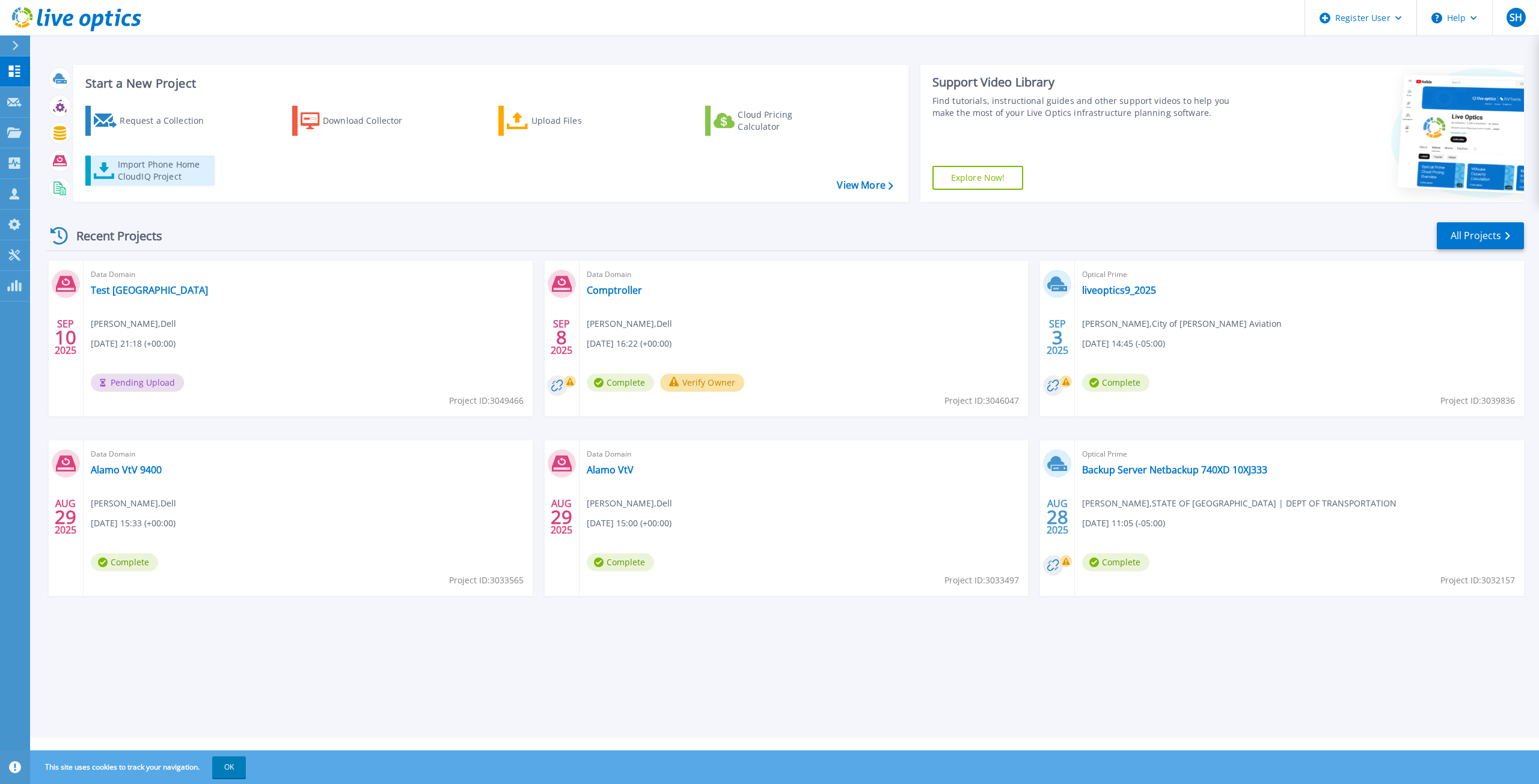
click at [154, 178] on div "Import Phone Home CloudIQ Project" at bounding box center [165, 170] width 94 height 24
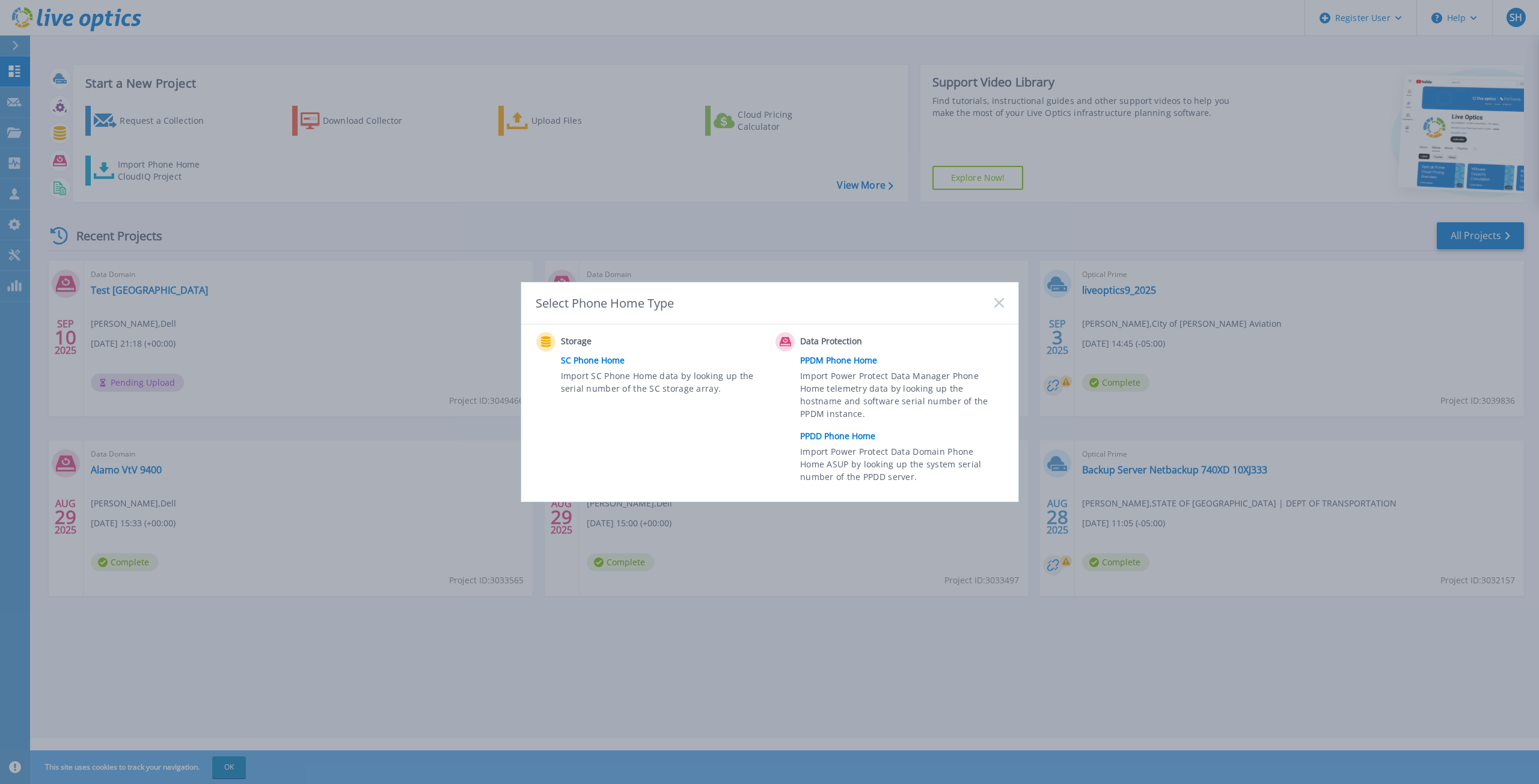
click at [838, 361] on link "PPDM Phone Home" at bounding box center [904, 360] width 209 height 18
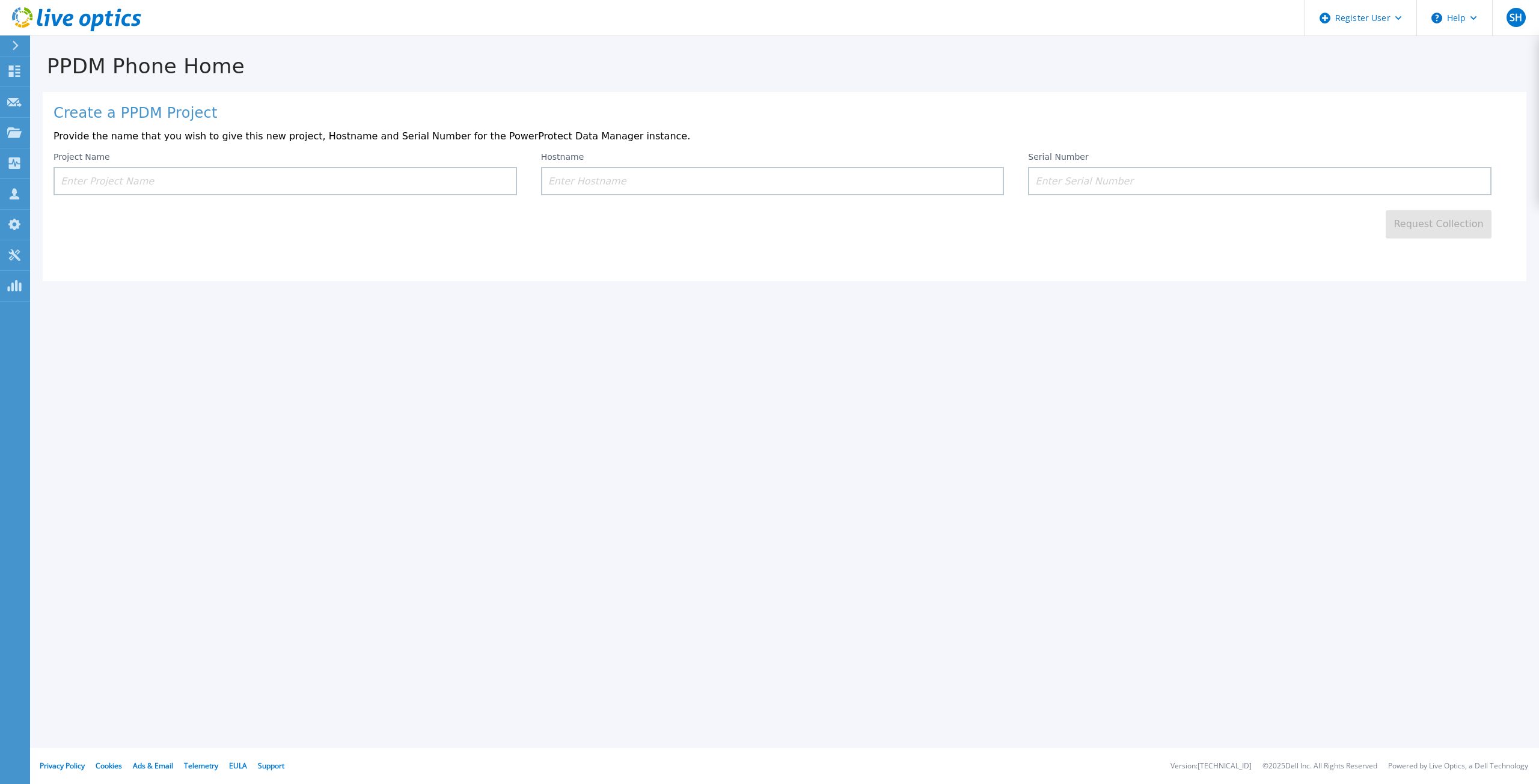
click at [470, 185] on input at bounding box center [285, 181] width 464 height 28
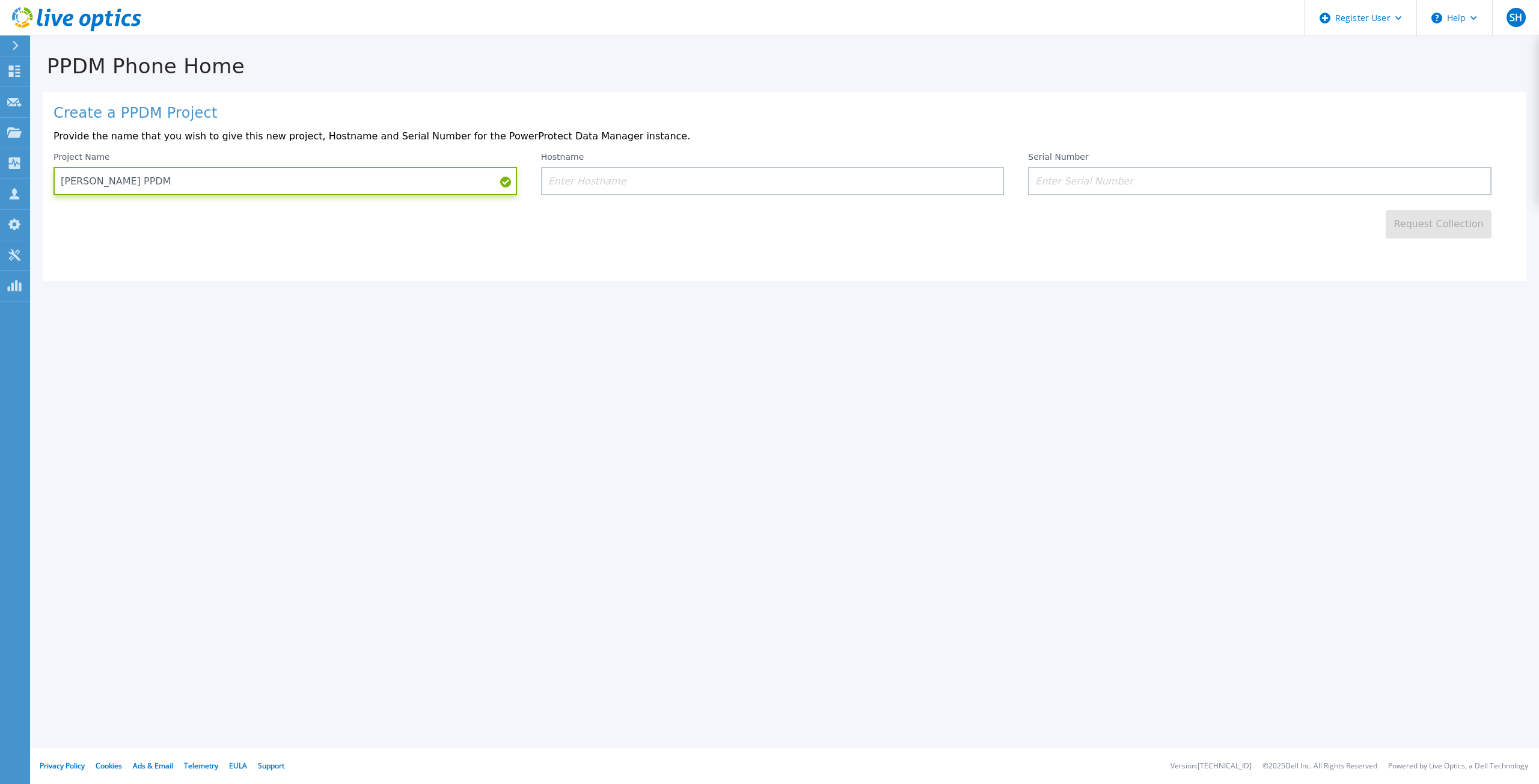
type input "[PERSON_NAME] PPDM"
click at [1060, 177] on input at bounding box center [1259, 181] width 464 height 28
click at [1060, 181] on input at bounding box center [1259, 181] width 464 height 28
paste input "ELMPPD012564H3"
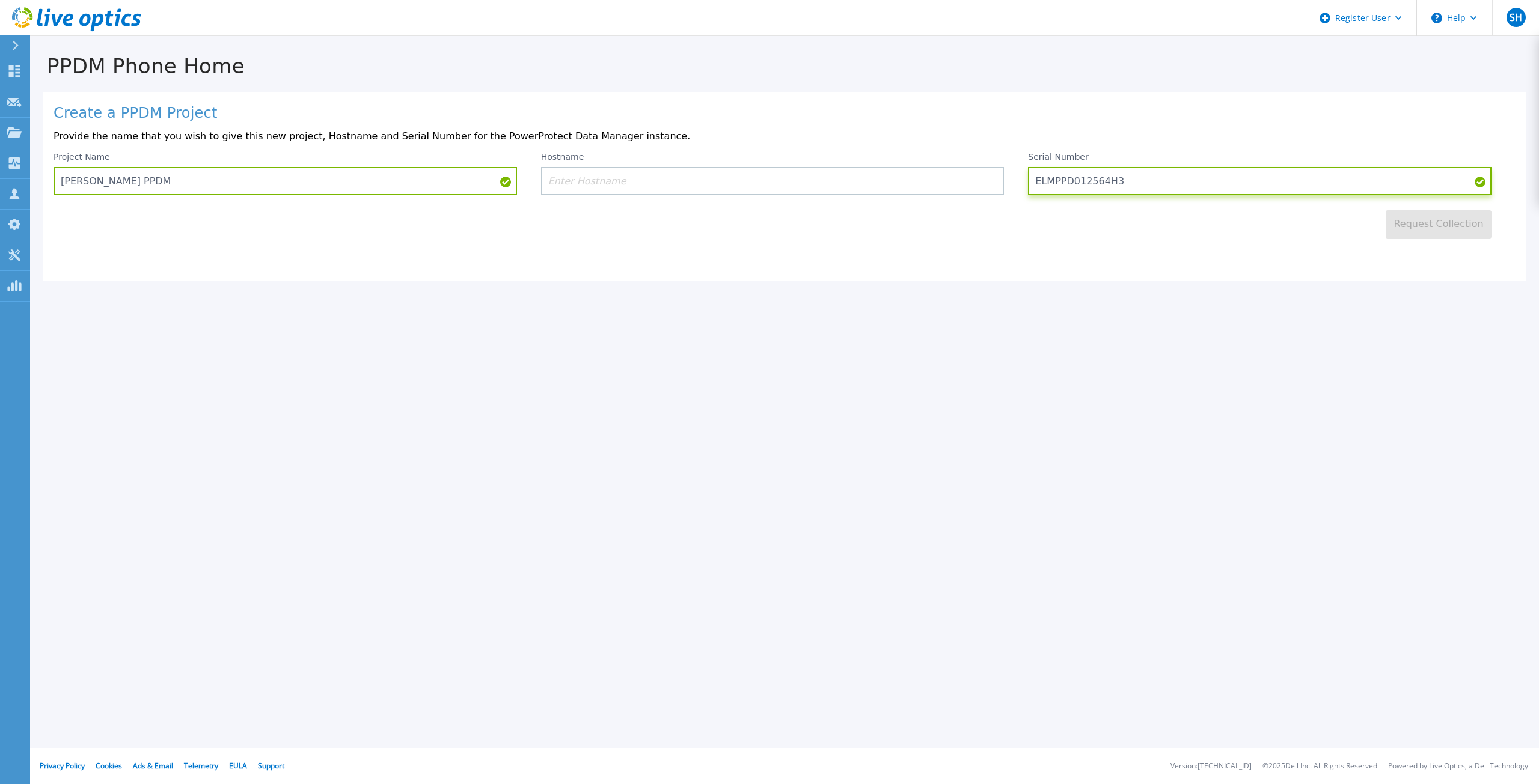
type input "ELMPPD012564H3"
click at [639, 184] on input at bounding box center [773, 181] width 464 height 28
click at [650, 193] on input at bounding box center [773, 181] width 464 height 28
paste input "[DOMAIN_NAME]"
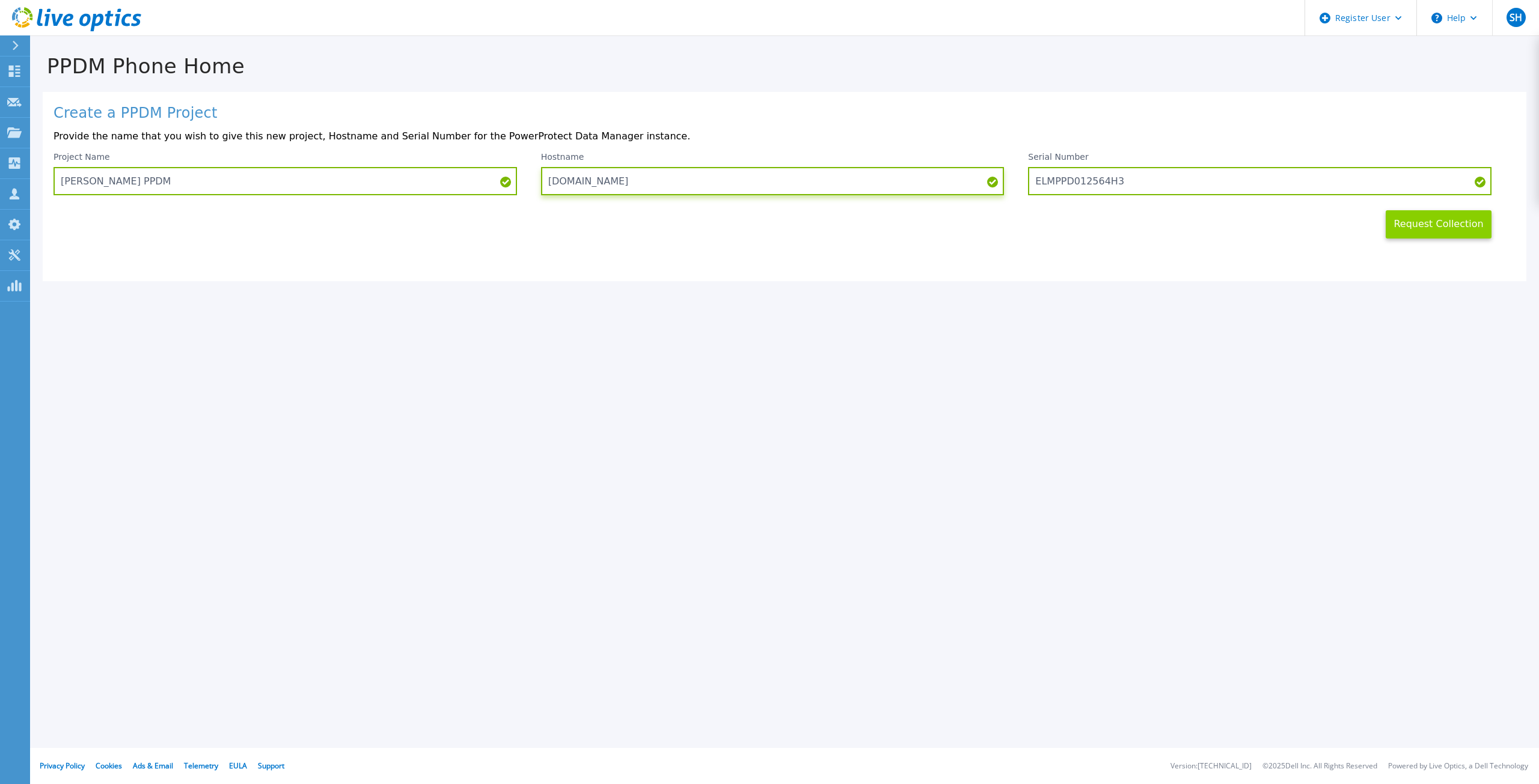
type input "[DOMAIN_NAME]"
click at [1454, 227] on button "Request Collection" at bounding box center [1439, 224] width 106 height 28
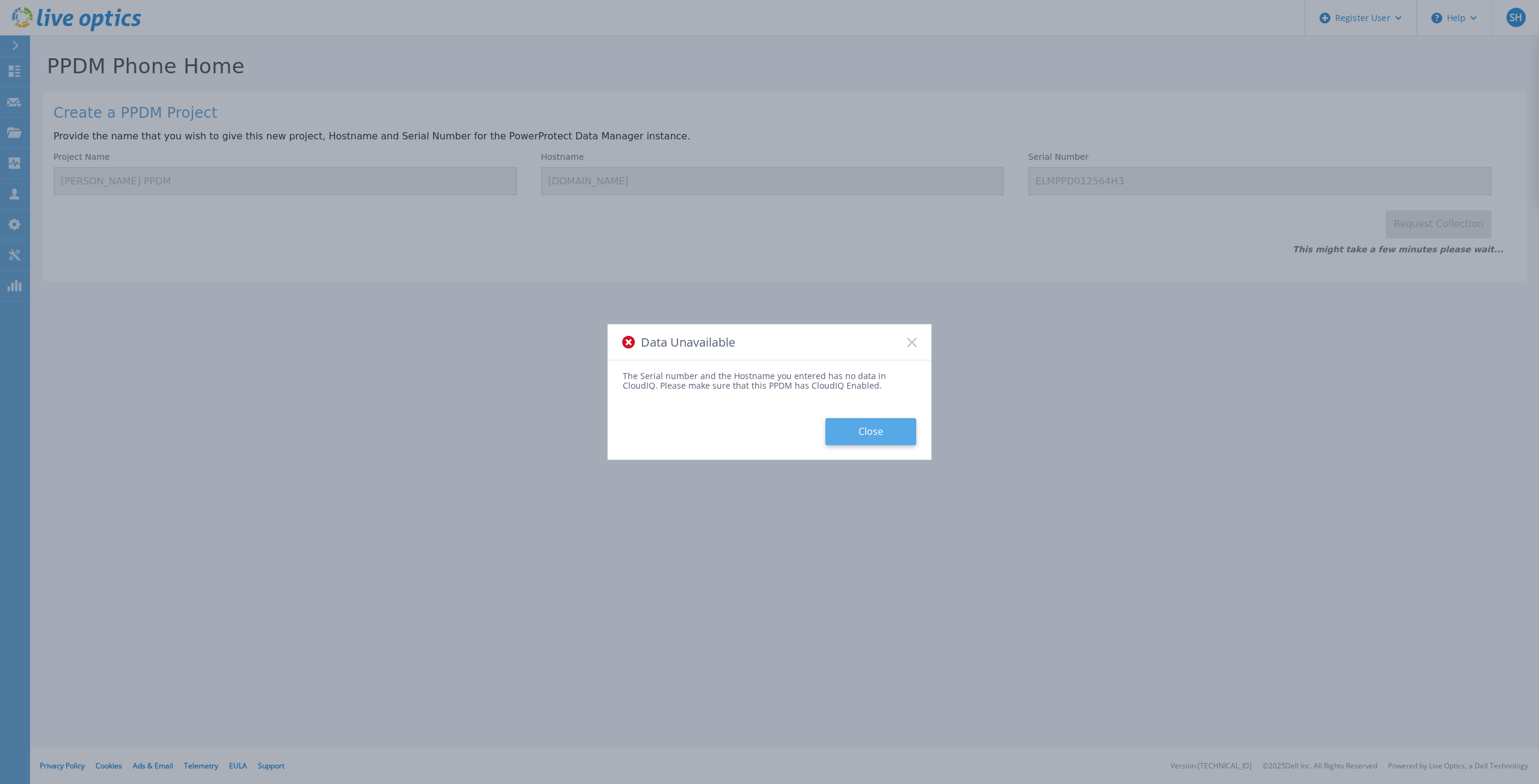
click at [876, 432] on button "Close" at bounding box center [871, 431] width 91 height 27
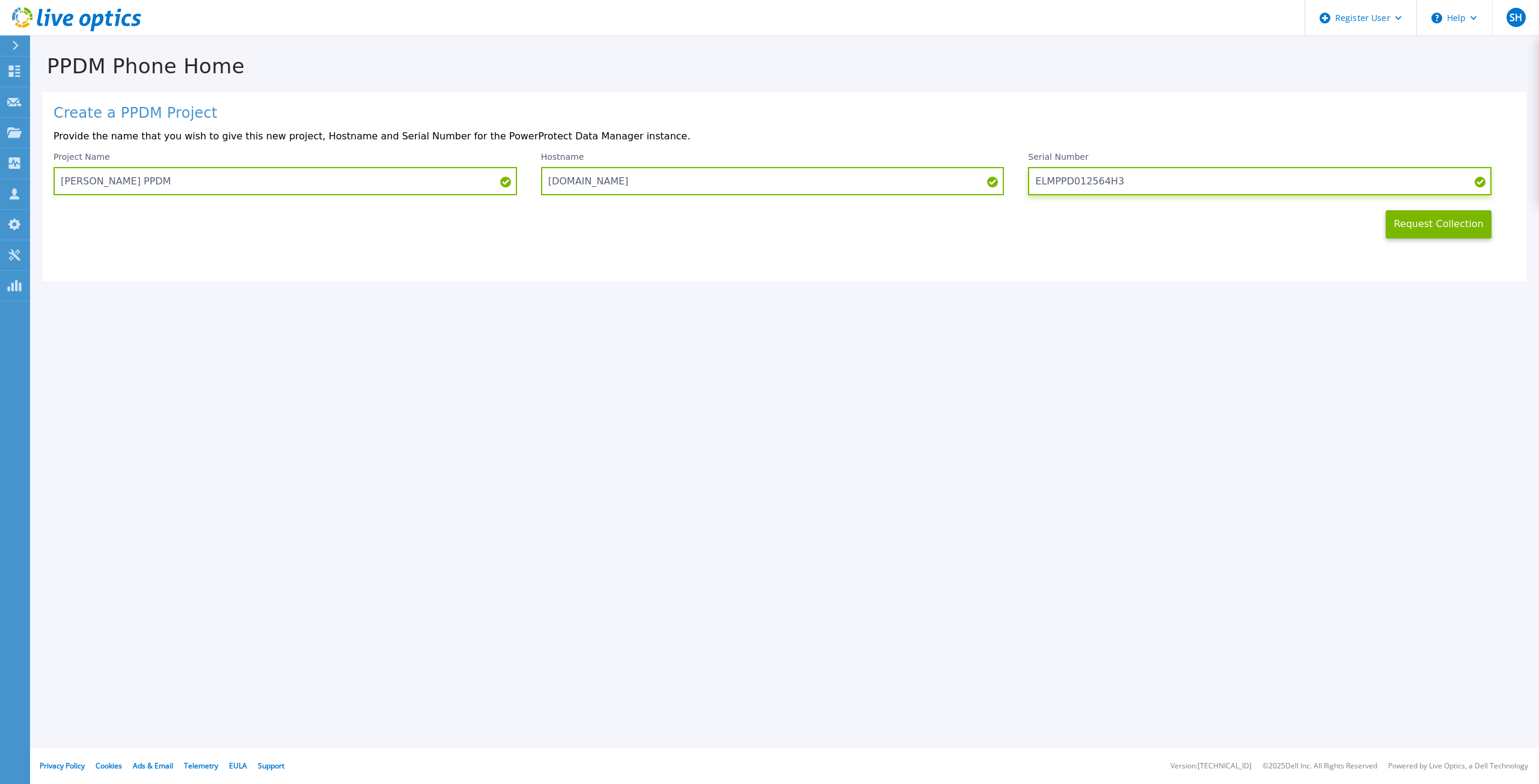
drag, startPoint x: 1118, startPoint y: 181, endPoint x: 1023, endPoint y: 182, distance: 95.0
click at [1023, 182] on div "Project Name [PERSON_NAME] PPDM Hostname [DOMAIN_NAME] Serial Number ELMPPD0125…" at bounding box center [784, 173] width 1462 height 43
paste input "B"
type input "ELMPPD012564HB"
click at [1414, 222] on button "Request Collection" at bounding box center [1439, 224] width 106 height 28
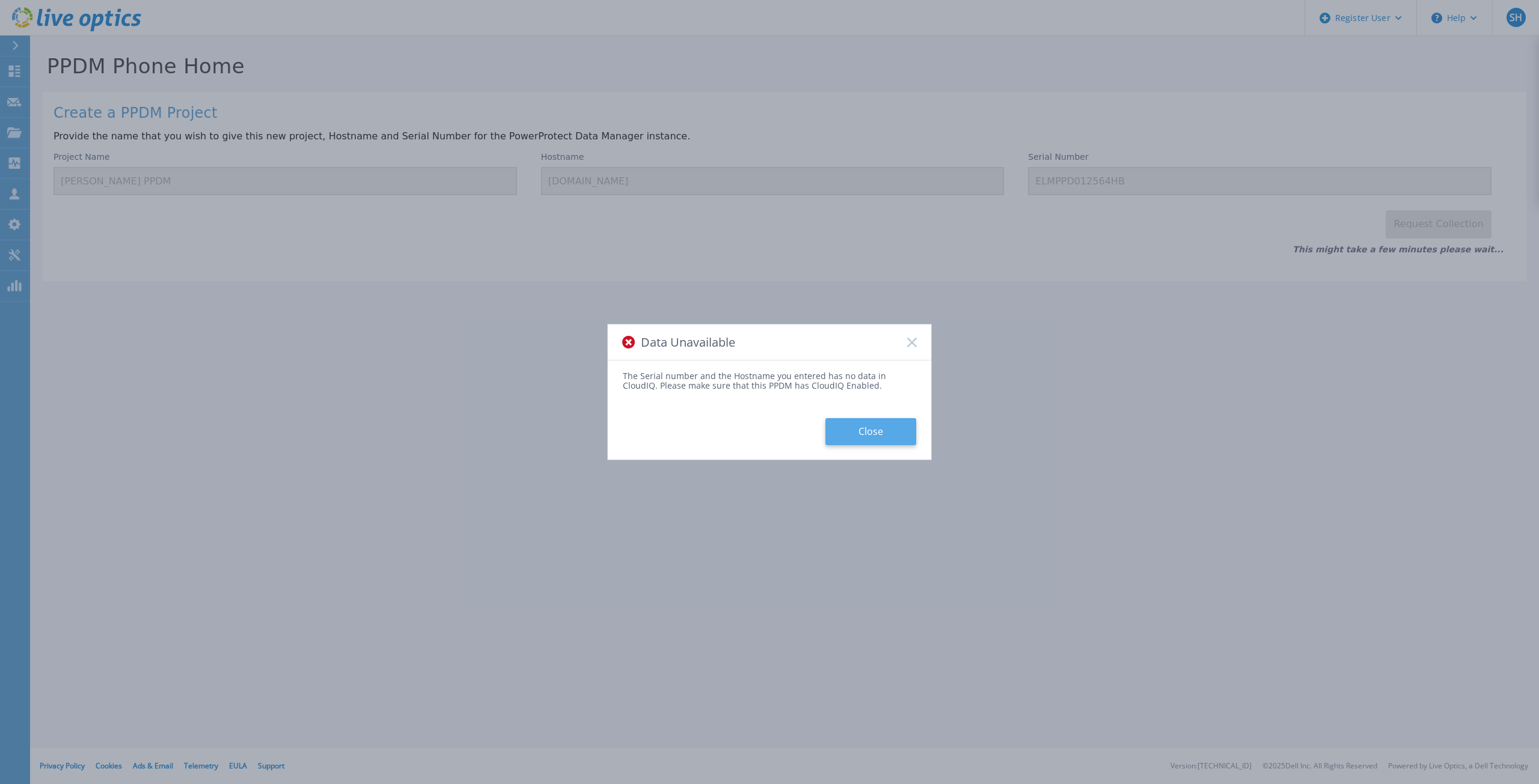
click at [882, 427] on button "Close" at bounding box center [871, 431] width 91 height 27
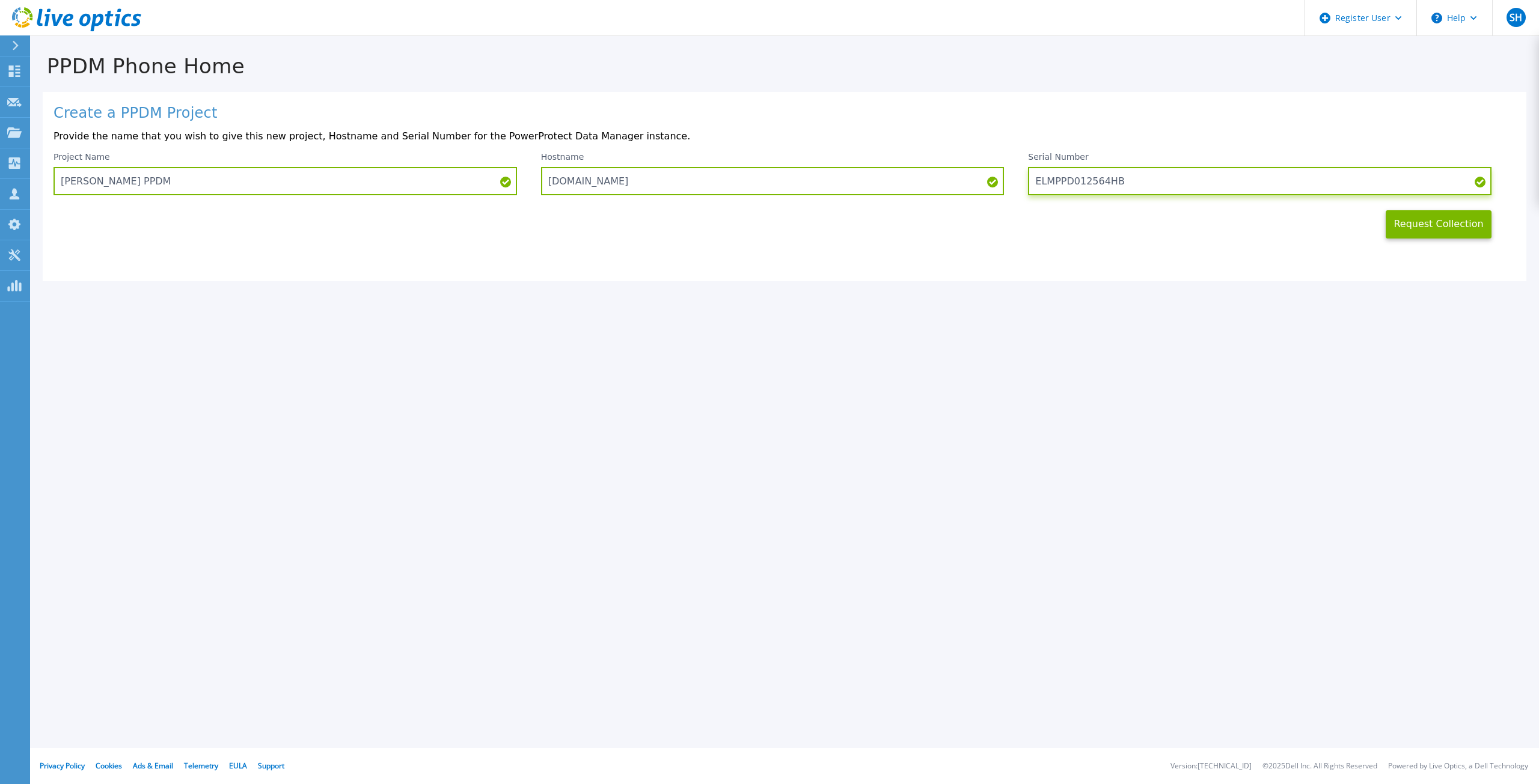
drag, startPoint x: 1126, startPoint y: 181, endPoint x: 1018, endPoint y: 183, distance: 108.0
click at [1018, 183] on div "Project Name [PERSON_NAME] PPDM Hostname [DOMAIN_NAME] Serial Number ELMPPD0125…" at bounding box center [784, 173] width 1462 height 43
click at [1422, 231] on button "Request Collection" at bounding box center [1439, 224] width 106 height 28
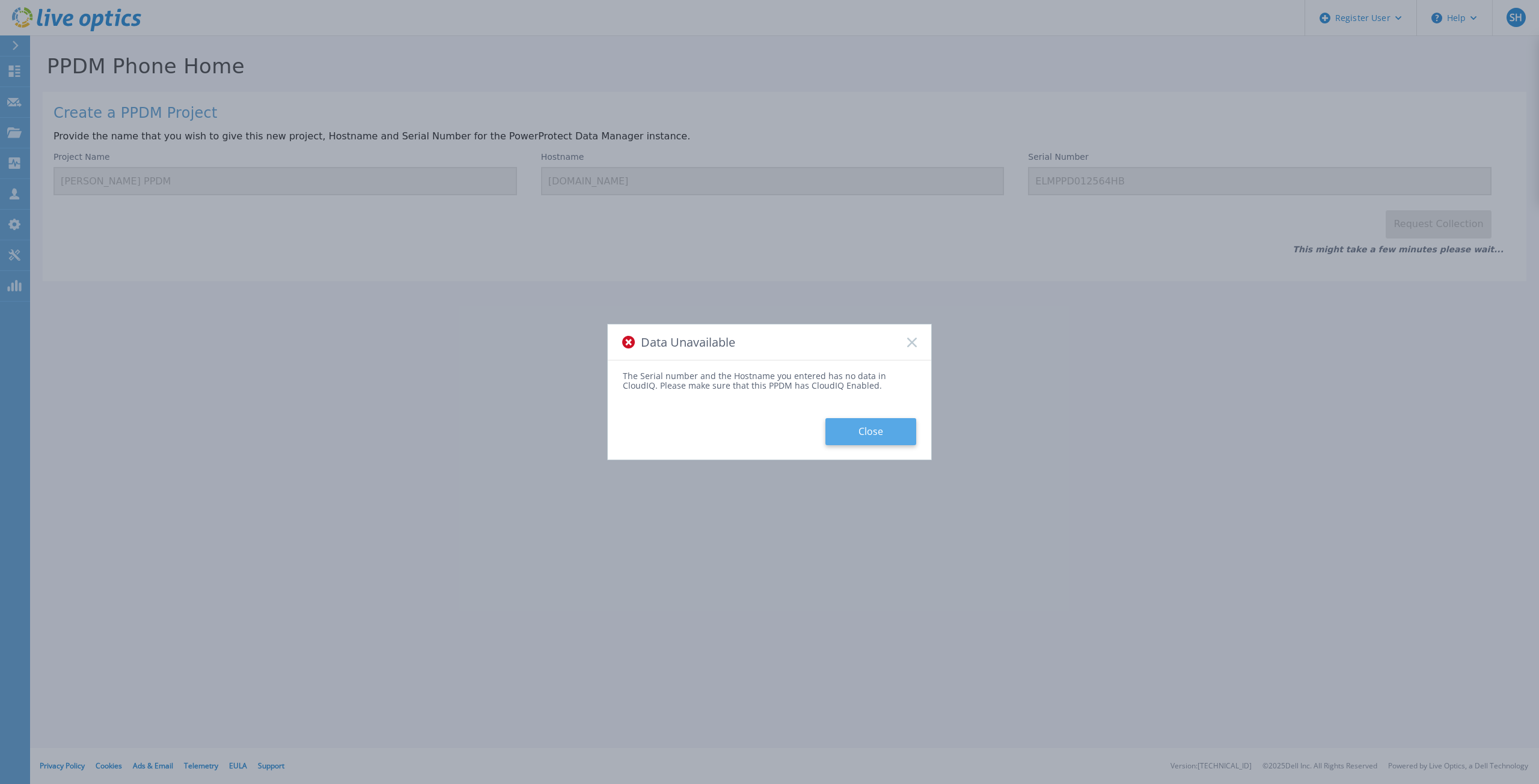
click at [896, 433] on button "Close" at bounding box center [871, 431] width 91 height 27
